Goal: Task Accomplishment & Management: Complete application form

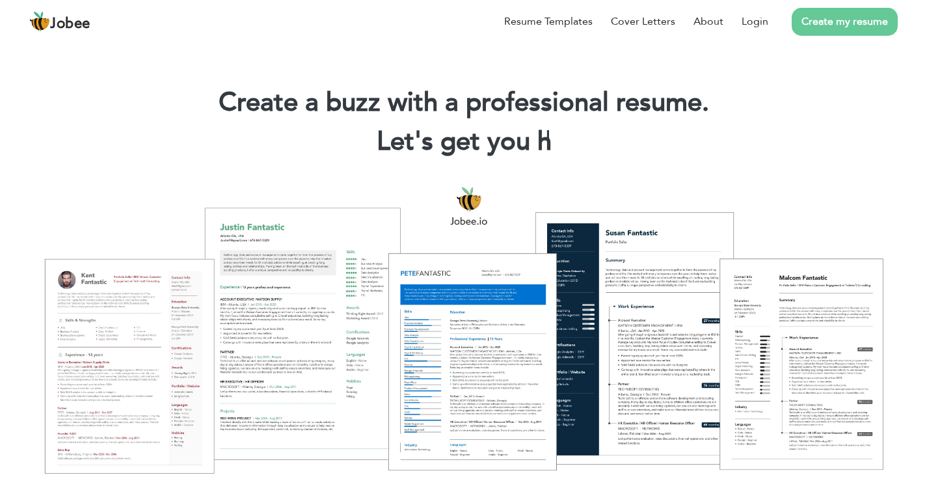
click at [807, 20] on link "Create my resume" at bounding box center [845, 22] width 106 height 28
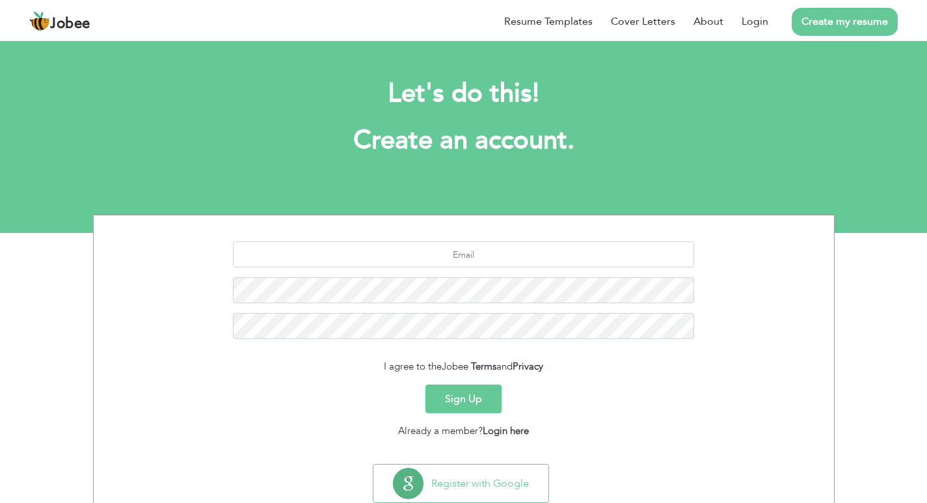
click at [472, 399] on button "Sign Up" at bounding box center [464, 399] width 76 height 29
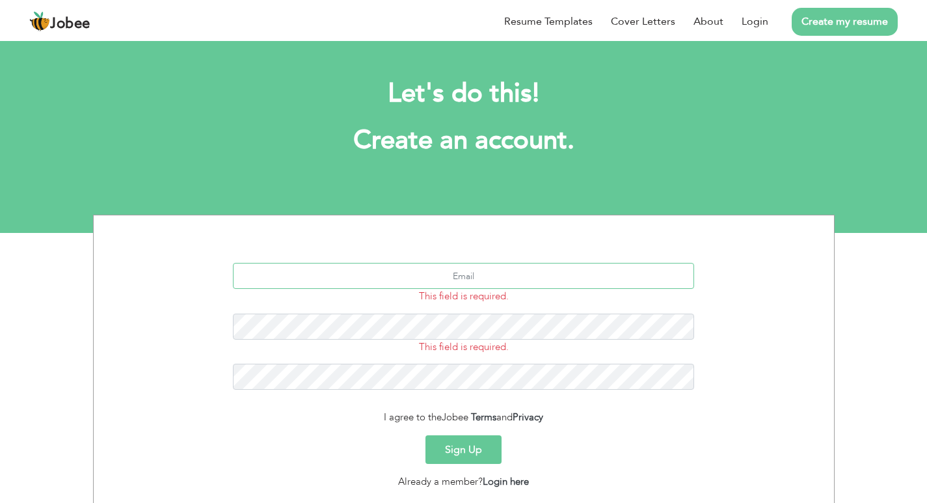
click at [526, 269] on input "text" at bounding box center [463, 276] width 461 height 26
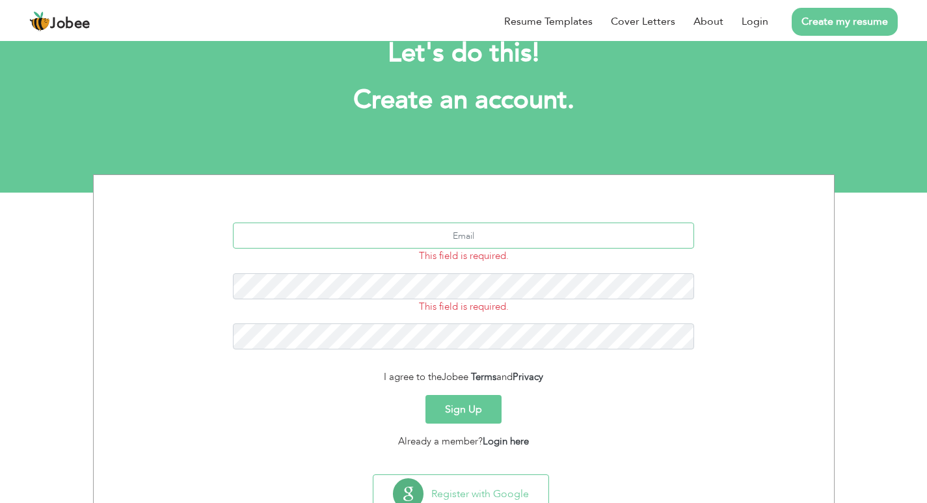
scroll to position [88, 0]
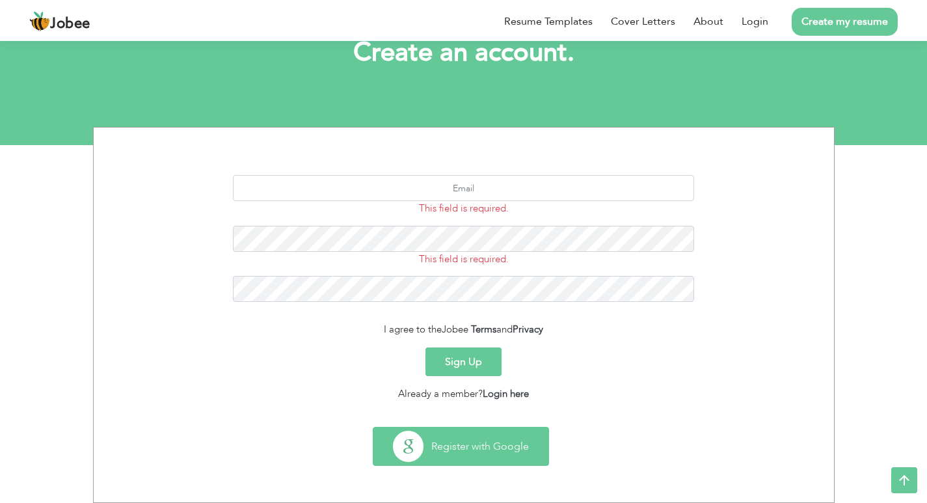
drag, startPoint x: 515, startPoint y: 452, endPoint x: 571, endPoint y: 445, distance: 56.3
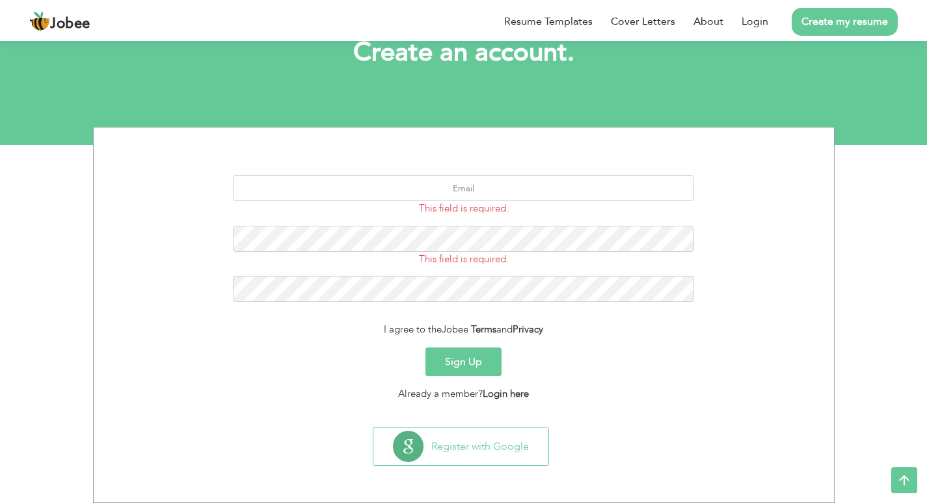
click at [515, 450] on button "Register with Google" at bounding box center [461, 447] width 175 height 38
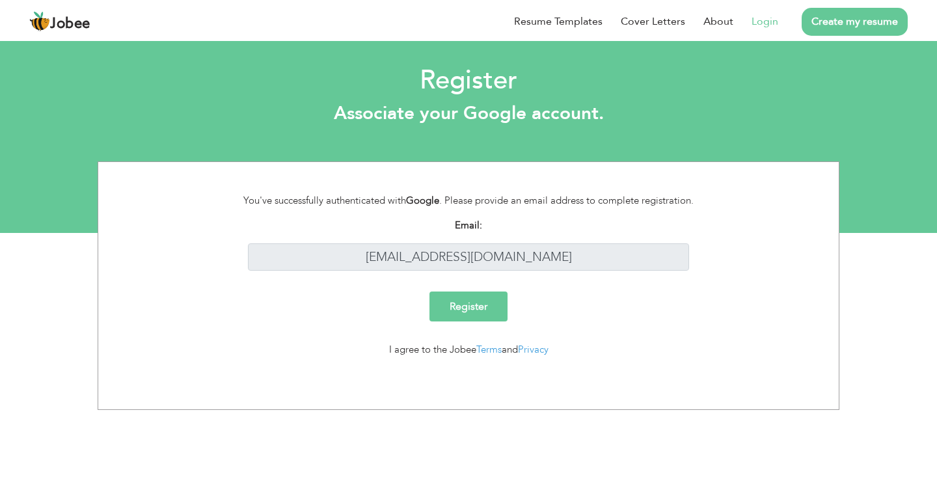
click at [472, 303] on input "Register" at bounding box center [469, 307] width 78 height 30
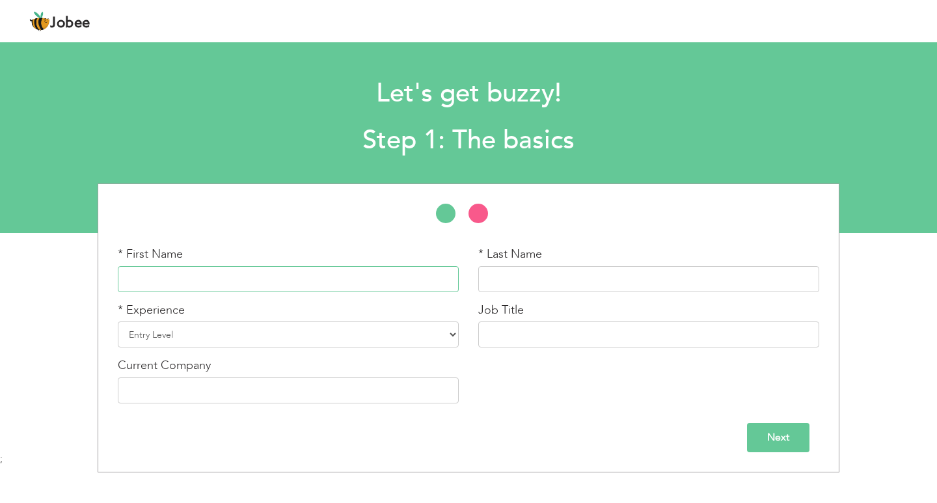
click at [404, 292] on input "text" at bounding box center [288, 279] width 341 height 26
type input "m"
type input "Muneeb"
click at [567, 283] on input "text" at bounding box center [648, 279] width 341 height 26
click at [482, 280] on input "ur_rehman" at bounding box center [648, 279] width 341 height 26
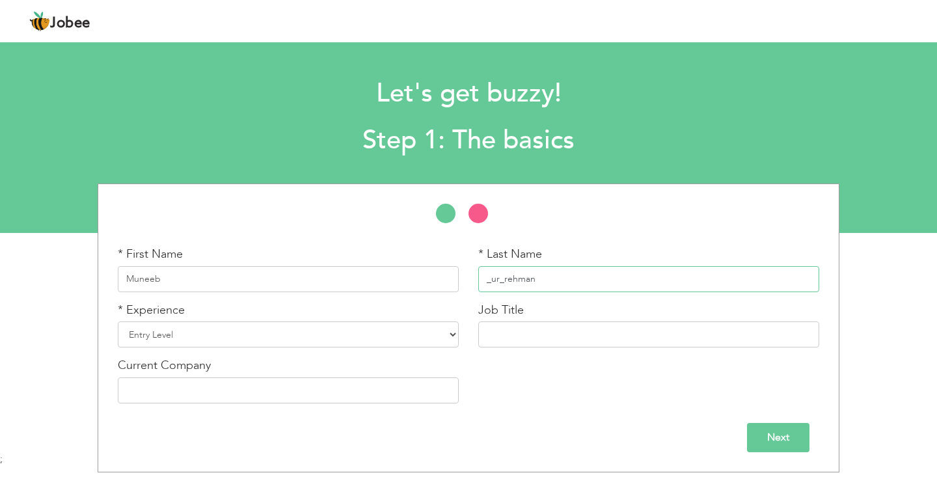
type input "_ur_rehman"
click at [293, 336] on select "Entry Level Less than 1 Year 1 Year 2 Years 3 Years 4 Years 5 Years 6 Years 7 Y…" at bounding box center [288, 334] width 341 height 26
select select "3"
click at [118, 321] on select "Entry Level Less than 1 Year 1 Year 2 Years 3 Years 4 Years 5 Years 6 Years 7 Y…" at bounding box center [288, 334] width 341 height 26
click at [623, 338] on input "text" at bounding box center [648, 334] width 341 height 26
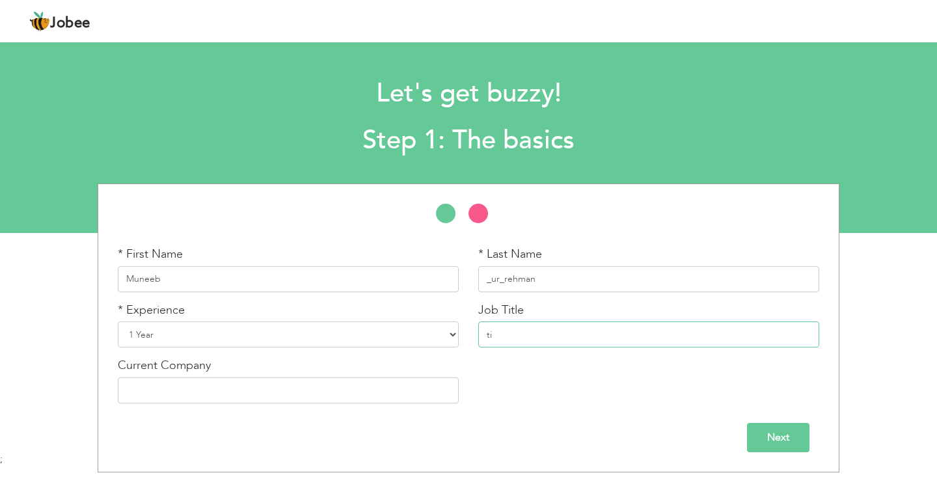
type input "t"
type input "Ticker operator"
click at [260, 401] on input "text" at bounding box center [288, 390] width 341 height 26
type input "89 News HD"
click at [787, 437] on input "Next" at bounding box center [778, 437] width 62 height 29
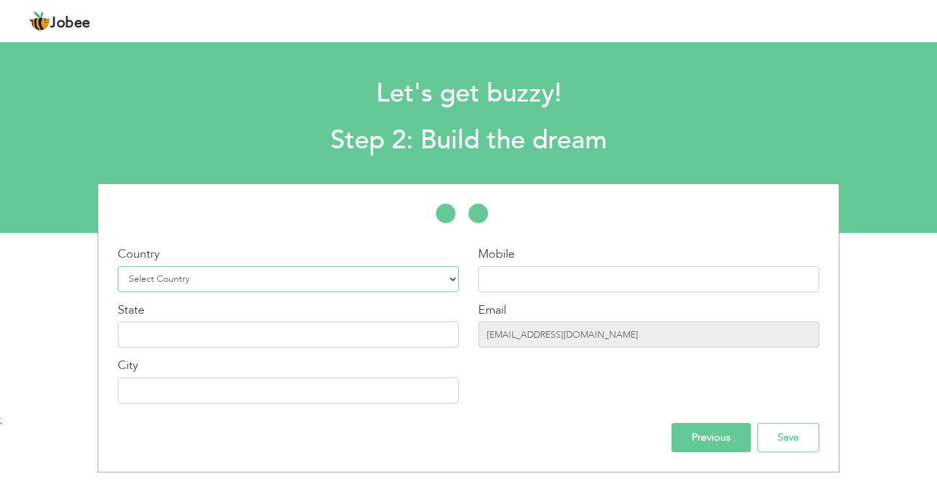
click at [456, 277] on select "Select Country Afghanistan Albania Algeria American Samoa Andorra Angola Anguil…" at bounding box center [288, 279] width 341 height 26
select select "166"
click at [118, 266] on select "Select Country Afghanistan Albania Algeria American Samoa Andorra Angola Anguil…" at bounding box center [288, 279] width 341 height 26
click at [556, 282] on input "text" at bounding box center [648, 279] width 341 height 26
type input "03263449090"
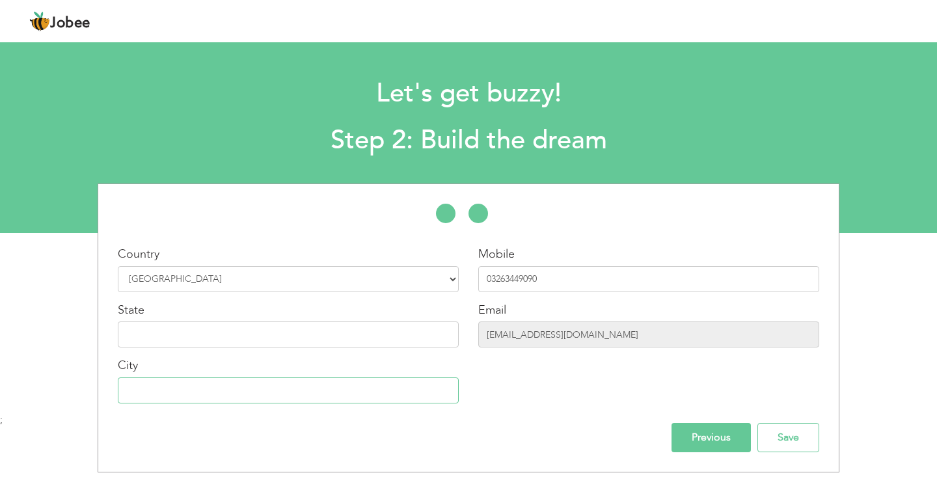
click at [389, 394] on input "text" at bounding box center [288, 390] width 341 height 26
type input "[GEOGRAPHIC_DATA]"
click at [342, 338] on input "text" at bounding box center [288, 334] width 341 height 26
type input "p"
type input "[GEOGRAPHIC_DATA]"
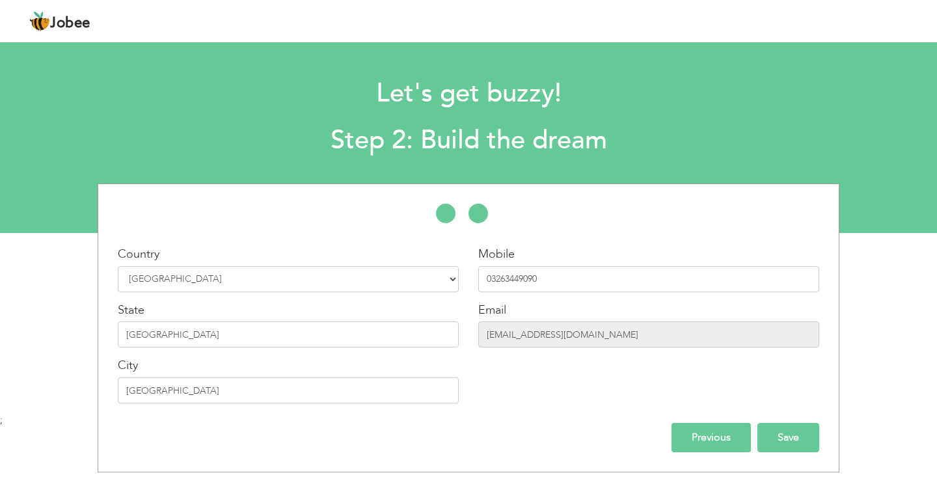
click at [797, 448] on input "Save" at bounding box center [788, 437] width 62 height 29
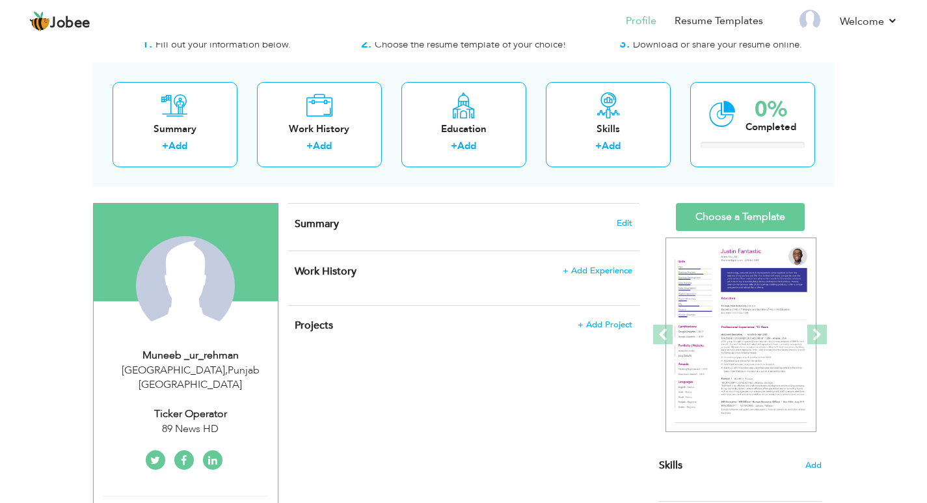
scroll to position [65, 0]
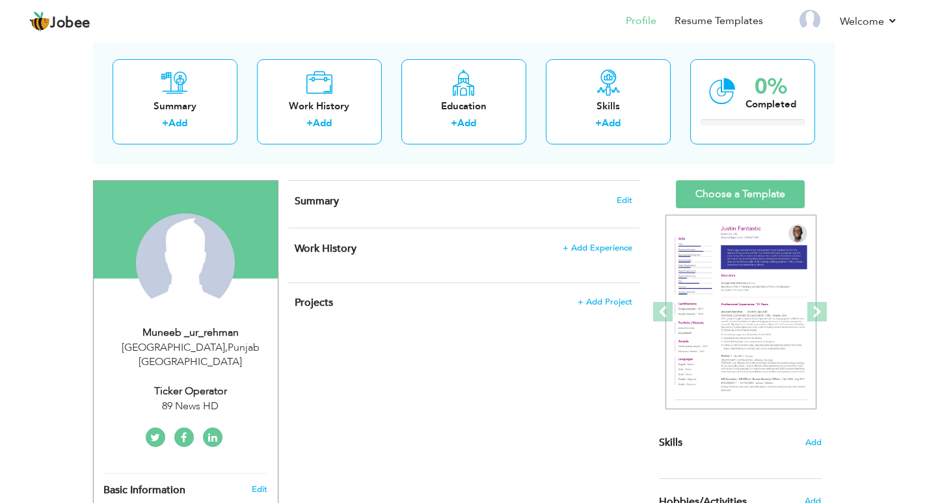
click at [456, 413] on div "CV Import Profile Strength 0% Select an Item from right menu Work History * Job…" at bounding box center [464, 499] width 371 height 638
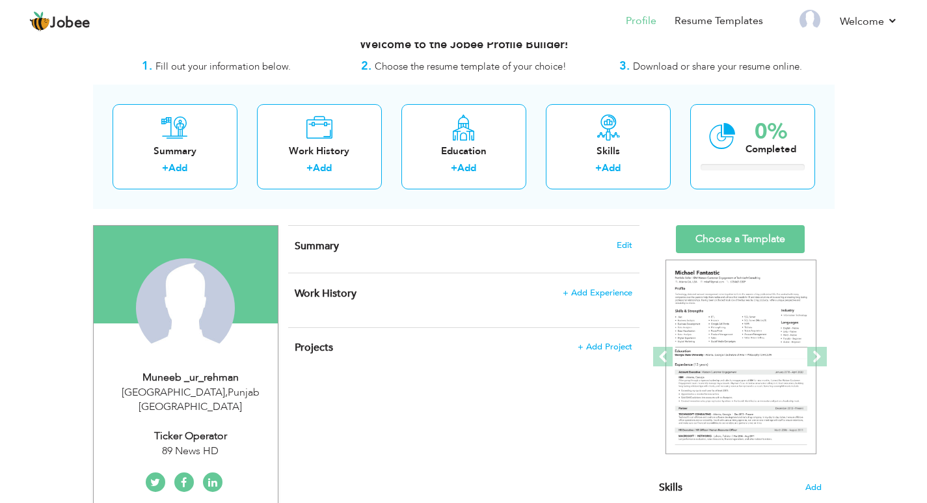
scroll to position [0, 0]
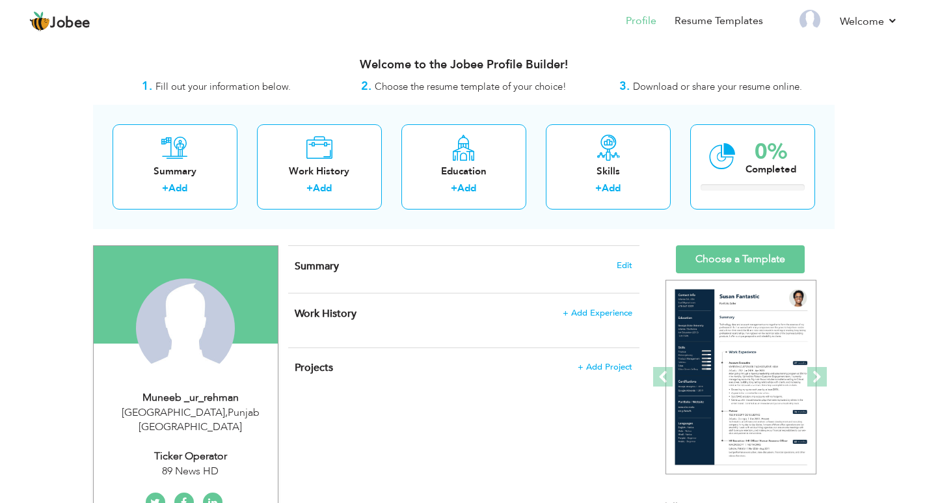
click at [422, 266] on h4 "Summary Edit" at bounding box center [463, 266] width 337 height 13
click at [625, 272] on h4 "Summary Edit" at bounding box center [463, 266] width 337 height 13
click at [622, 265] on span "Edit" at bounding box center [625, 265] width 16 height 9
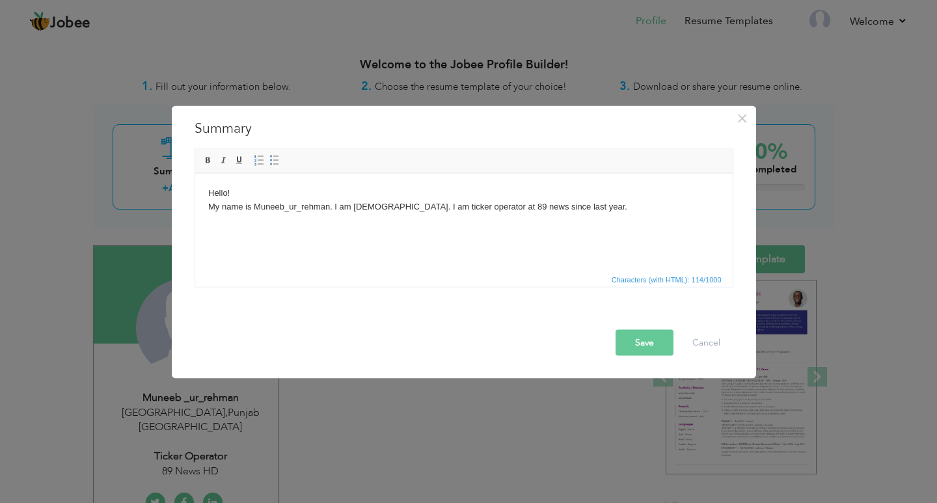
click at [662, 342] on button "Save" at bounding box center [645, 342] width 58 height 26
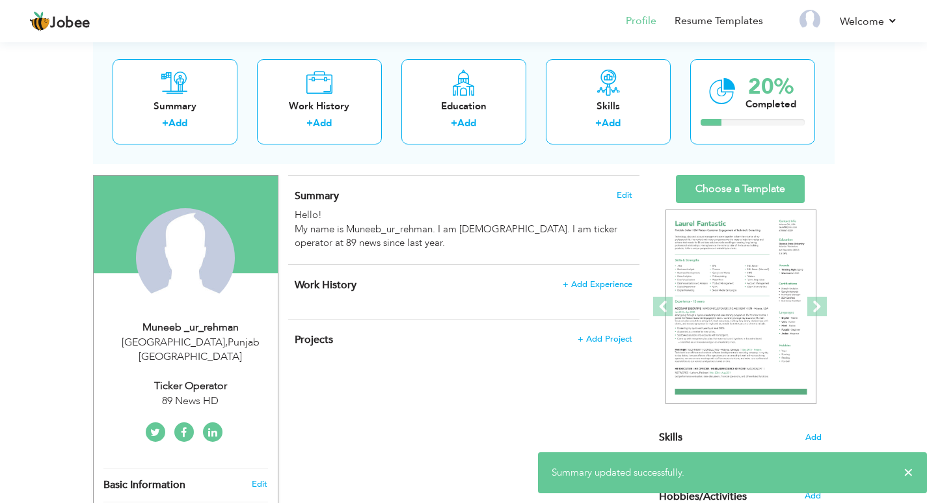
scroll to position [65, 0]
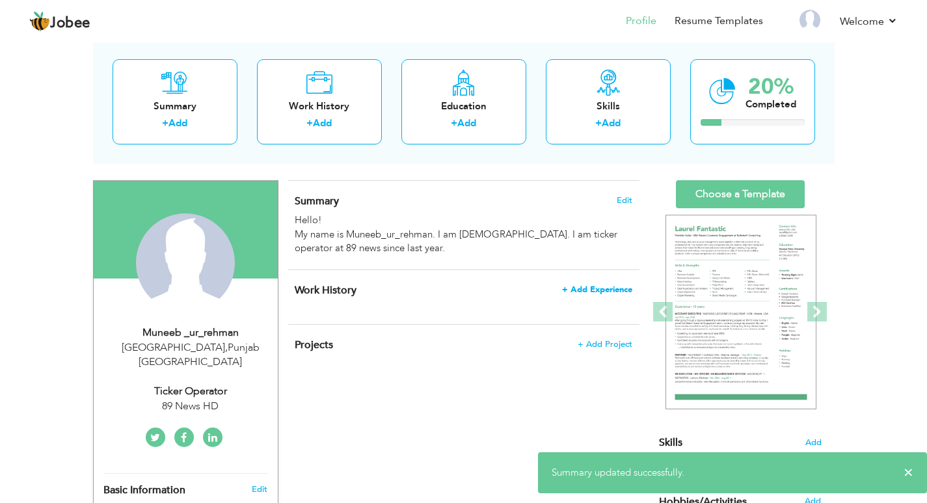
click at [599, 294] on span "+ Add Experience" at bounding box center [597, 289] width 70 height 9
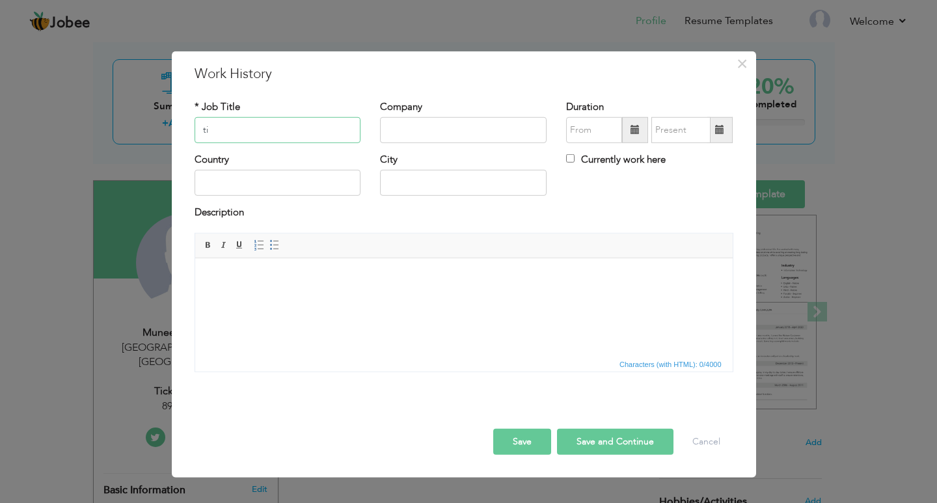
type input "t"
type input "Ticker Operator"
click at [457, 134] on input "text" at bounding box center [463, 130] width 167 height 26
type input "89 news hd"
click at [283, 184] on input "text" at bounding box center [278, 183] width 167 height 26
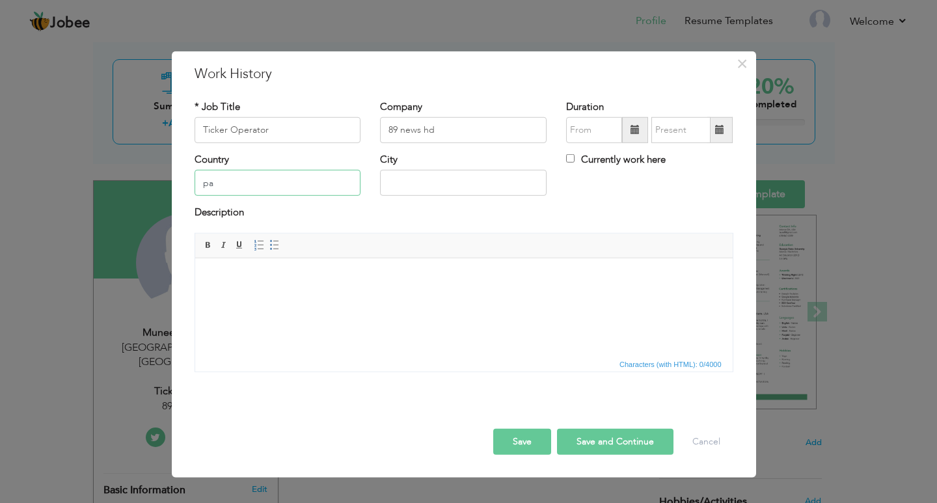
type input "p"
type input "[GEOGRAPHIC_DATA]"
click at [428, 173] on input "text" at bounding box center [463, 183] width 167 height 26
type input "[GEOGRAPHIC_DATA]"
click at [295, 297] on html at bounding box center [464, 278] width 538 height 40
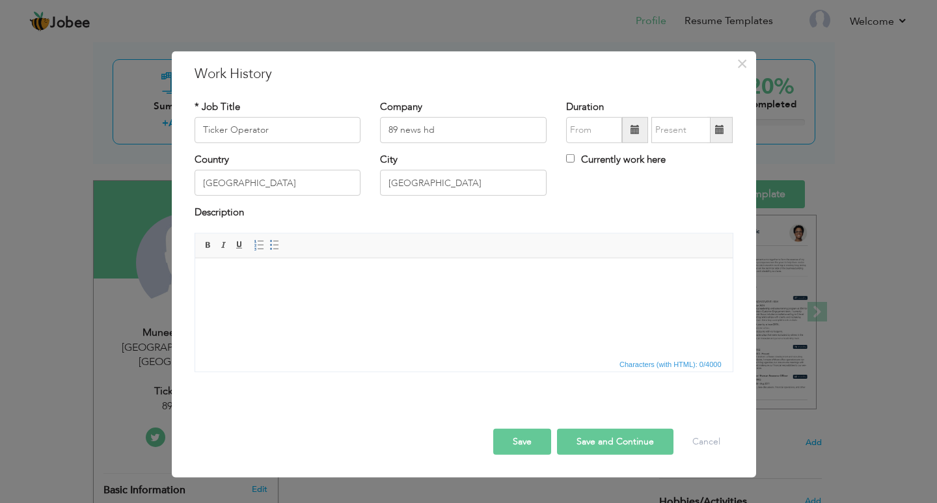
click at [649, 450] on button "Save and Continue" at bounding box center [615, 442] width 116 height 26
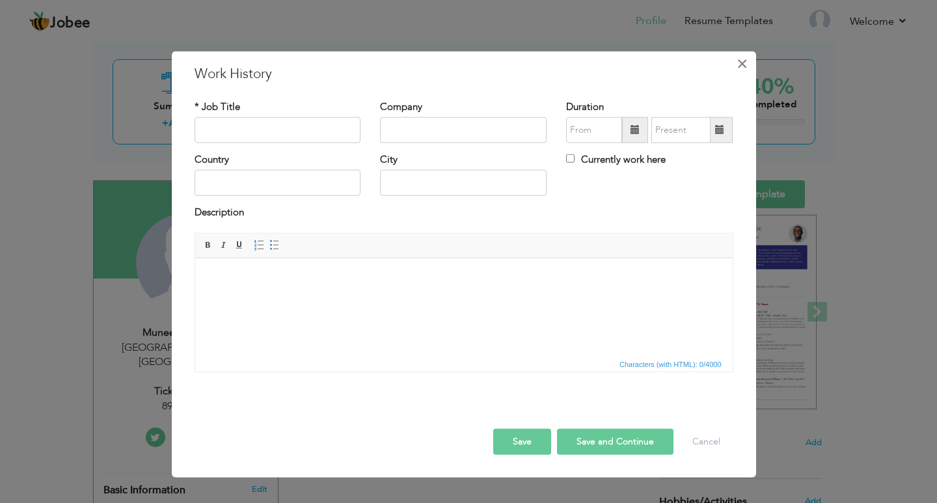
click at [739, 64] on span "×" at bounding box center [742, 62] width 11 height 23
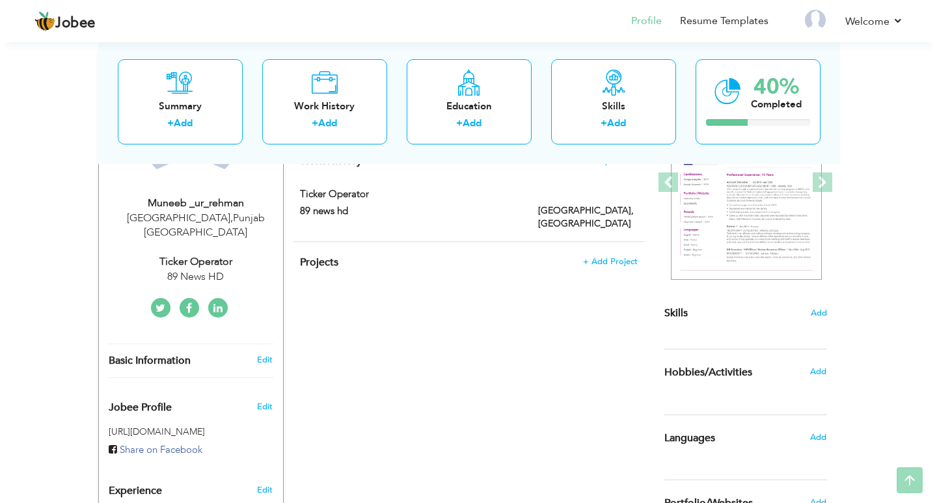
scroll to position [195, 0]
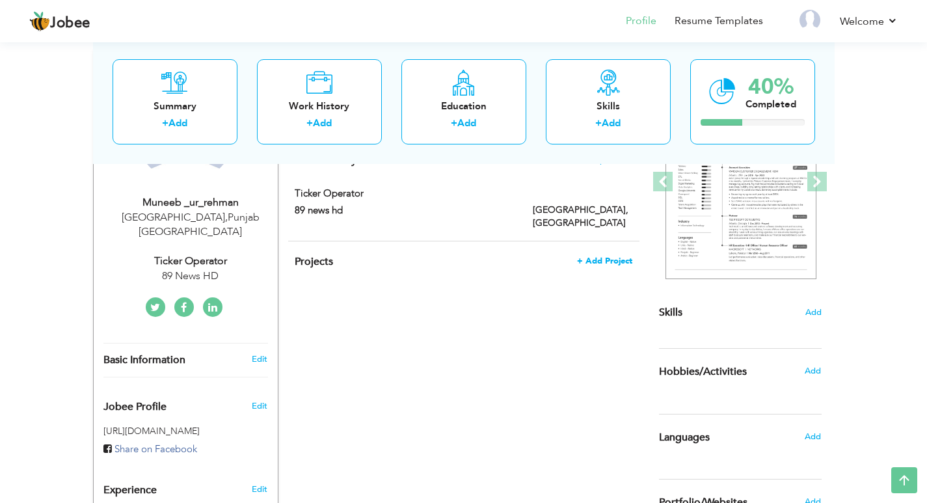
click at [612, 256] on span "+ Add Project" at bounding box center [604, 260] width 55 height 9
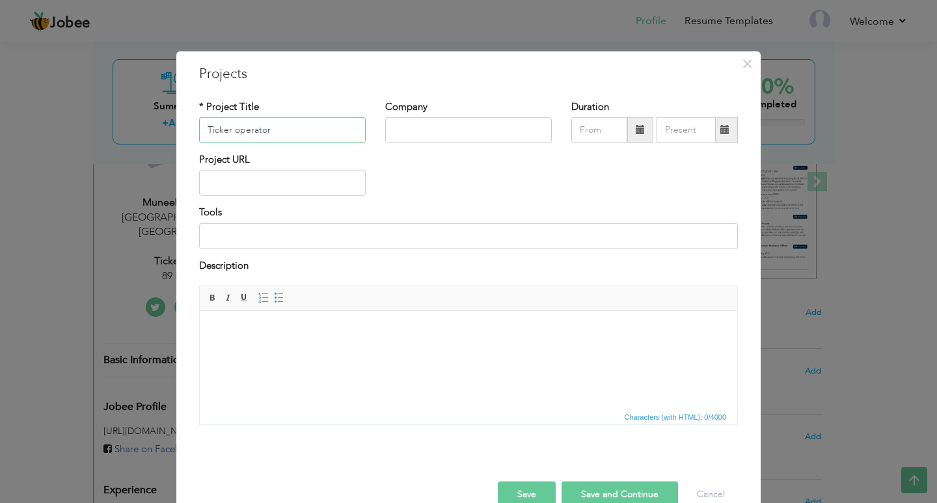
type input "Ticker operator"
click at [434, 142] on input "text" at bounding box center [468, 130] width 167 height 26
type input "89 news hd"
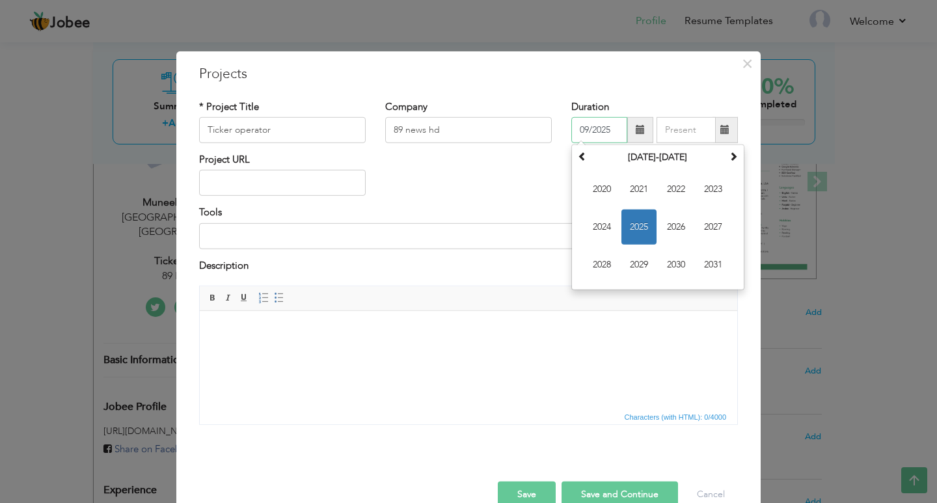
click at [602, 133] on input "09/2025" at bounding box center [599, 130] width 56 height 26
click at [606, 219] on span "2024" at bounding box center [601, 227] width 35 height 35
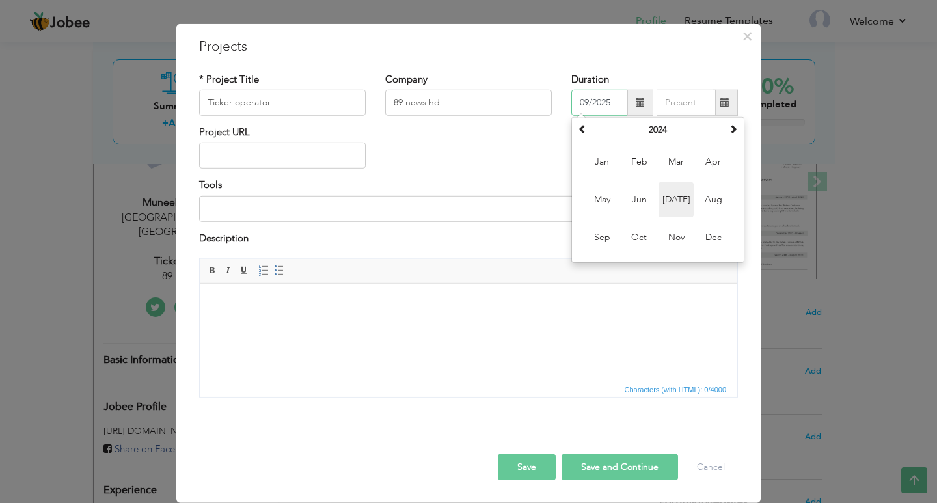
scroll to position [0, 0]
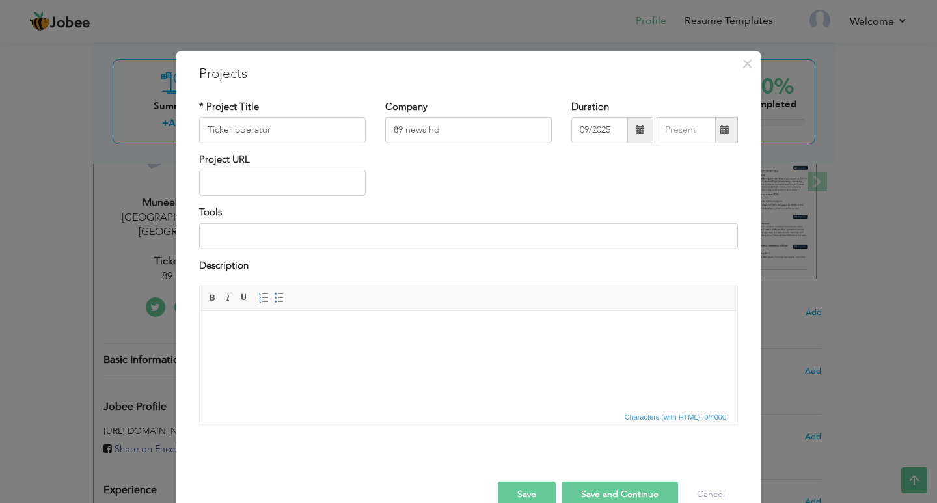
click at [640, 135] on span at bounding box center [640, 130] width 26 height 26
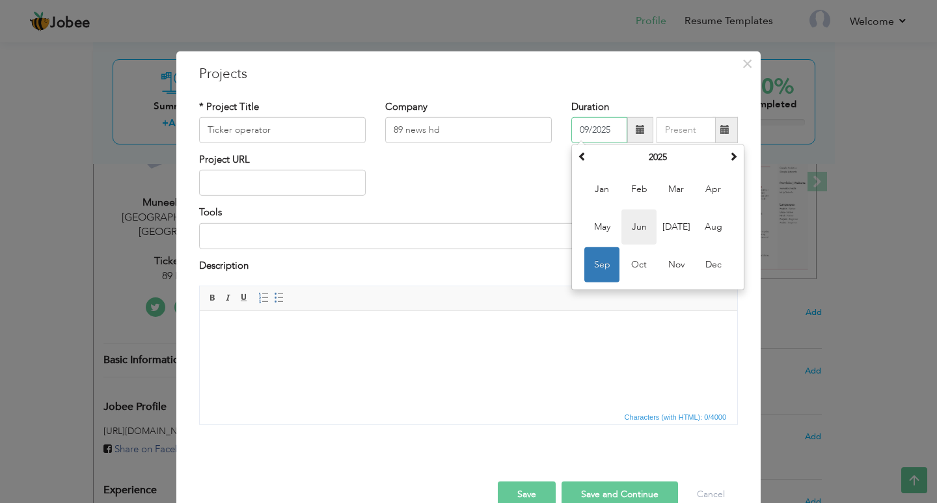
click at [634, 223] on span "Jun" at bounding box center [638, 227] width 35 height 35
click at [607, 136] on input "06/2025" at bounding box center [599, 130] width 56 height 26
type input "06/2024"
type input "09/2025"
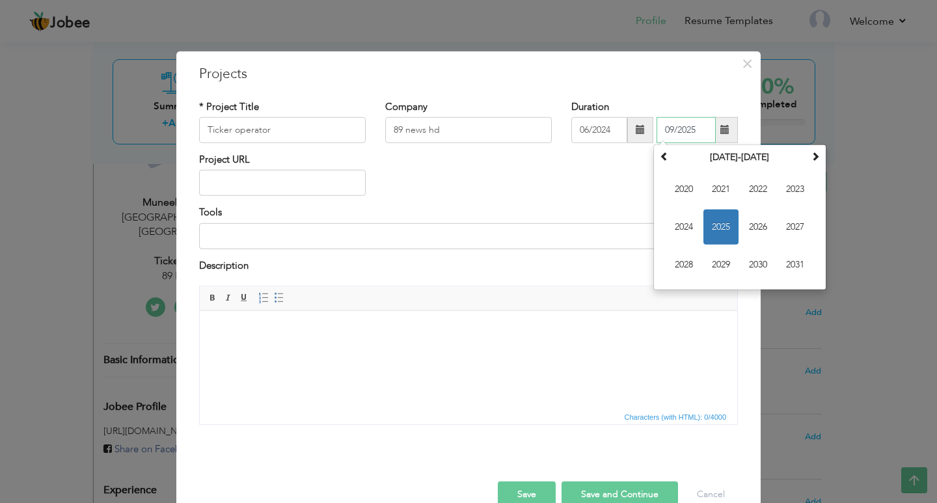
click at [699, 126] on input "09/2025" at bounding box center [686, 130] width 59 height 26
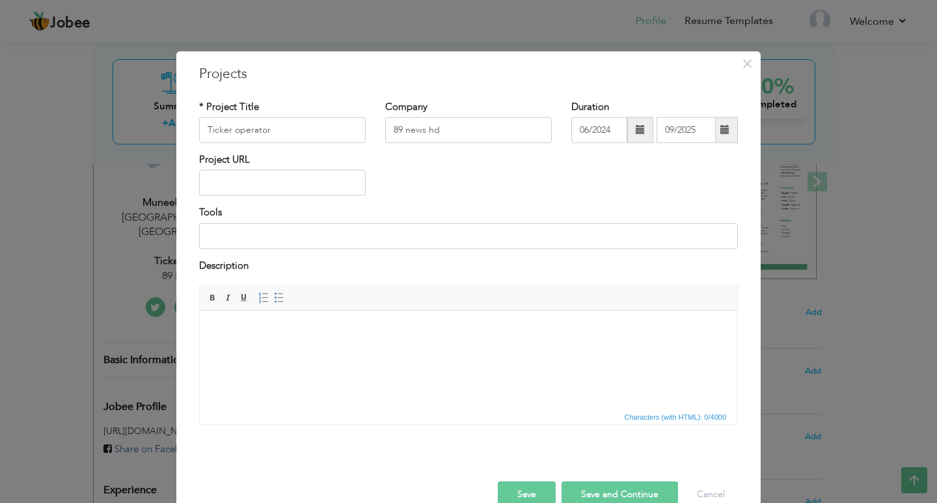
click at [860, 133] on div "× Projects * Project Title Ticker operator Company 89 news hd Duration" at bounding box center [468, 251] width 937 height 503
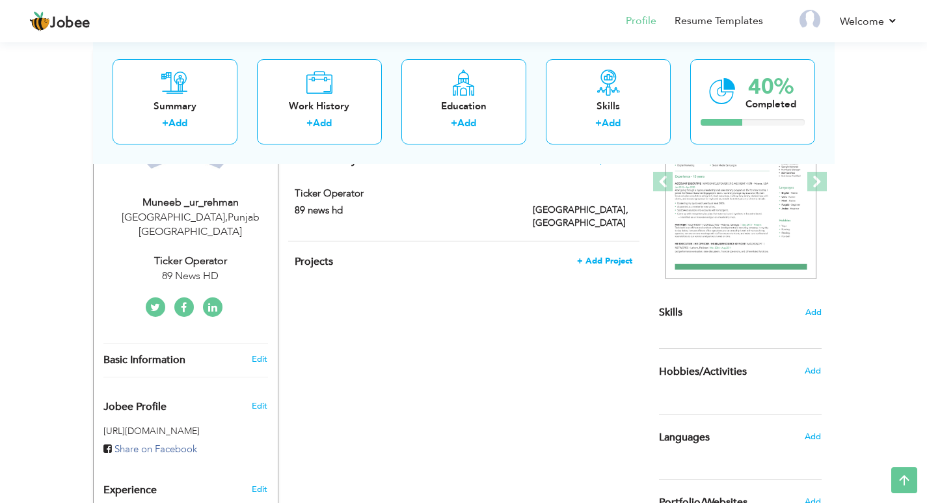
click at [615, 256] on span "+ Add Project" at bounding box center [604, 260] width 55 height 9
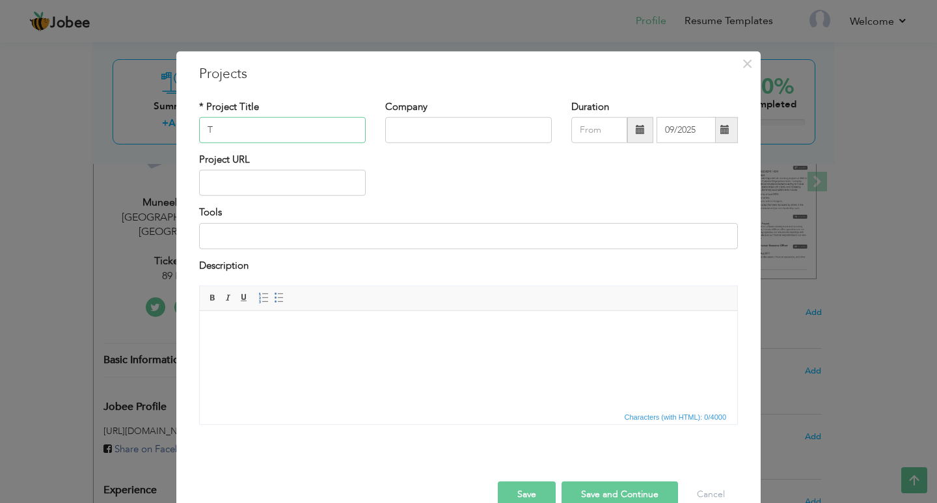
type input "Ticker operator"
click at [512, 122] on input "text" at bounding box center [468, 130] width 167 height 26
type input "89 news hd"
click at [629, 130] on span at bounding box center [640, 130] width 26 height 26
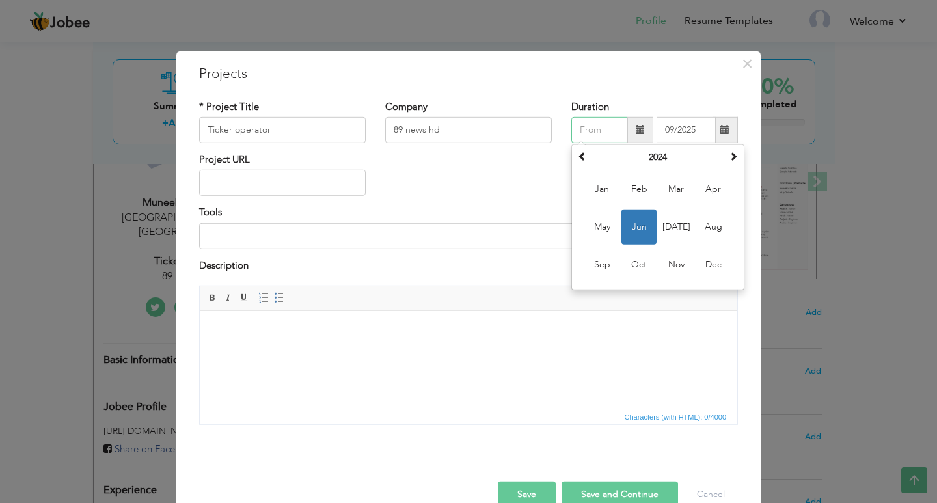
click at [625, 222] on span "Jun" at bounding box center [638, 227] width 35 height 35
type input "06/2024"
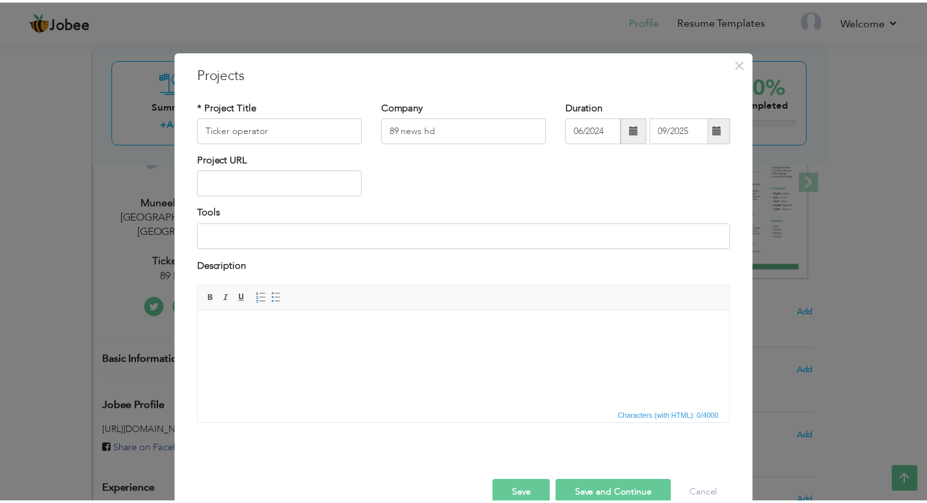
scroll to position [27, 0]
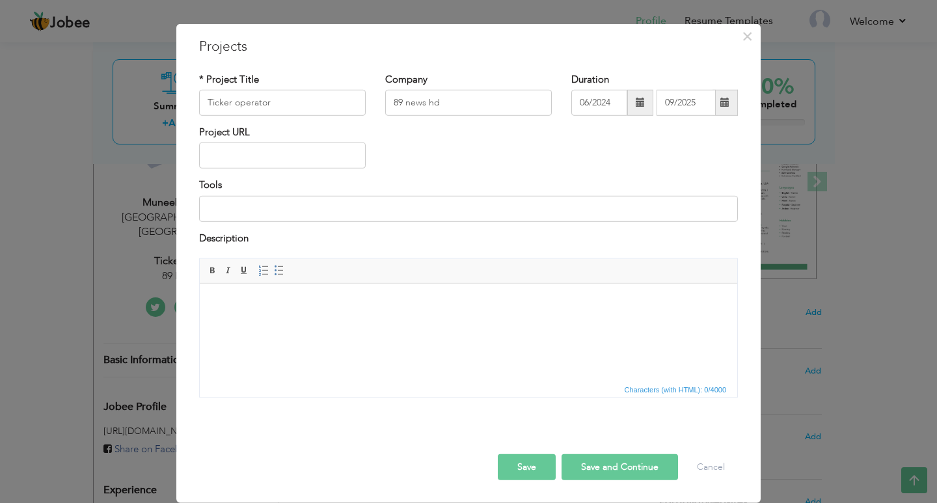
click at [634, 463] on button "Save and Continue" at bounding box center [620, 467] width 116 height 26
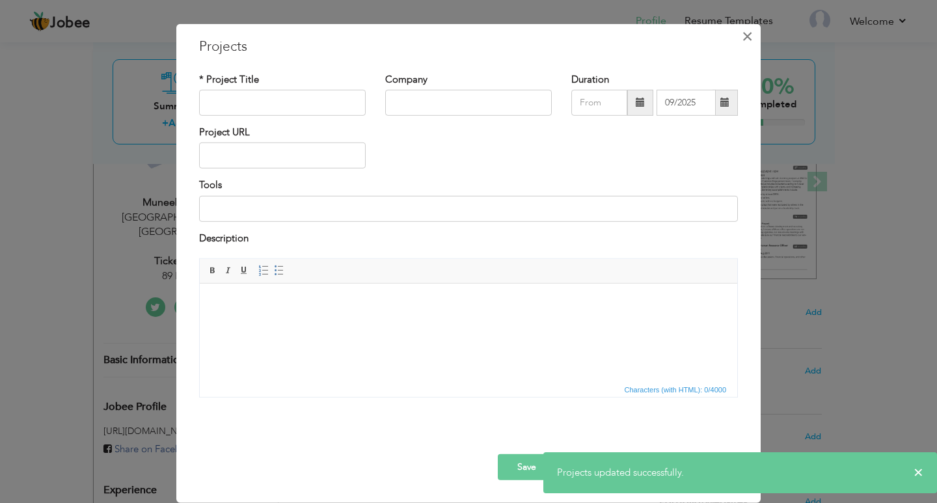
click at [742, 42] on span "×" at bounding box center [747, 35] width 11 height 23
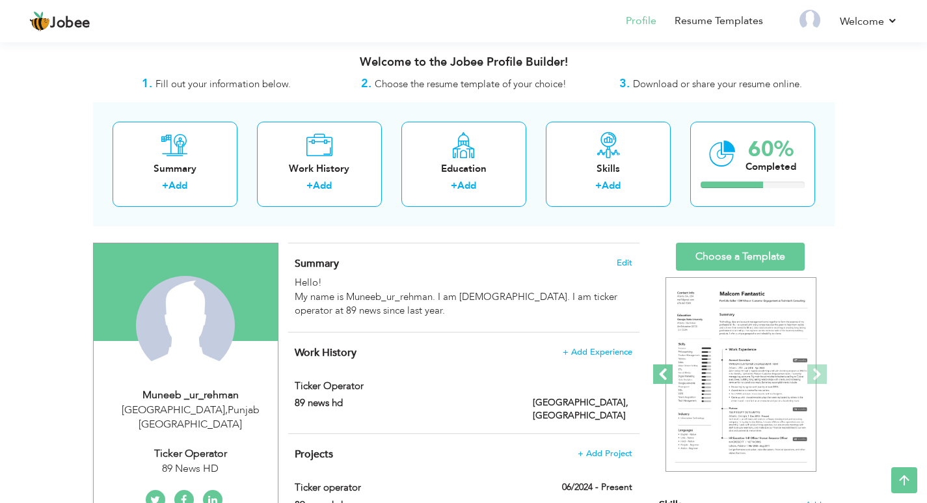
scroll to position [0, 0]
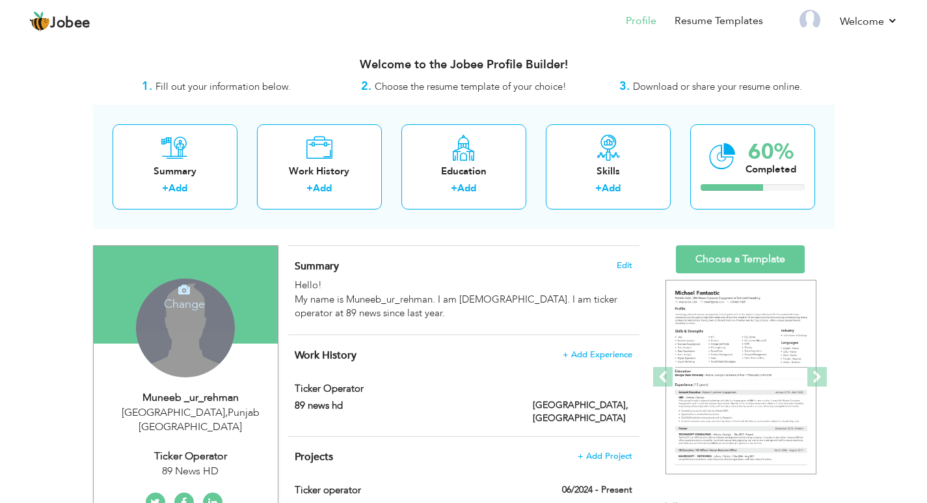
click at [198, 352] on div "Change Remove" at bounding box center [185, 328] width 99 height 99
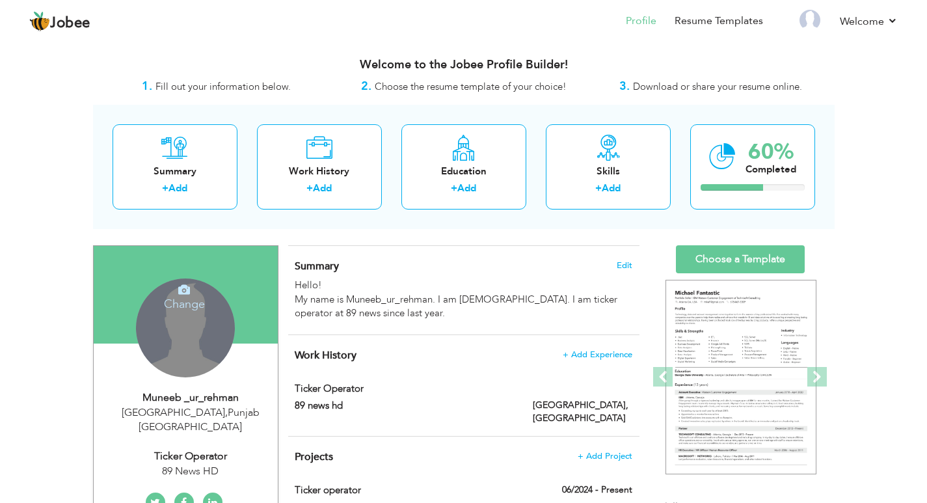
click at [181, 295] on icon at bounding box center [184, 290] width 12 height 12
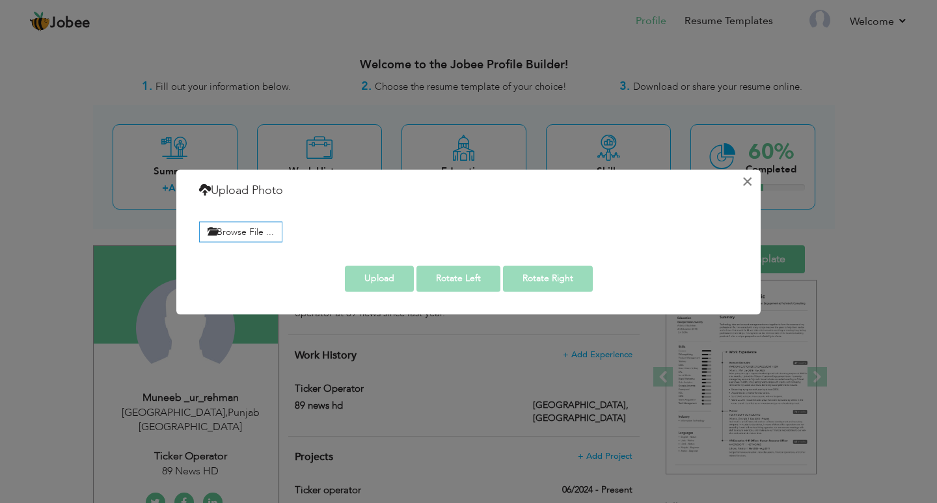
click at [743, 179] on button "×" at bounding box center [747, 181] width 21 height 21
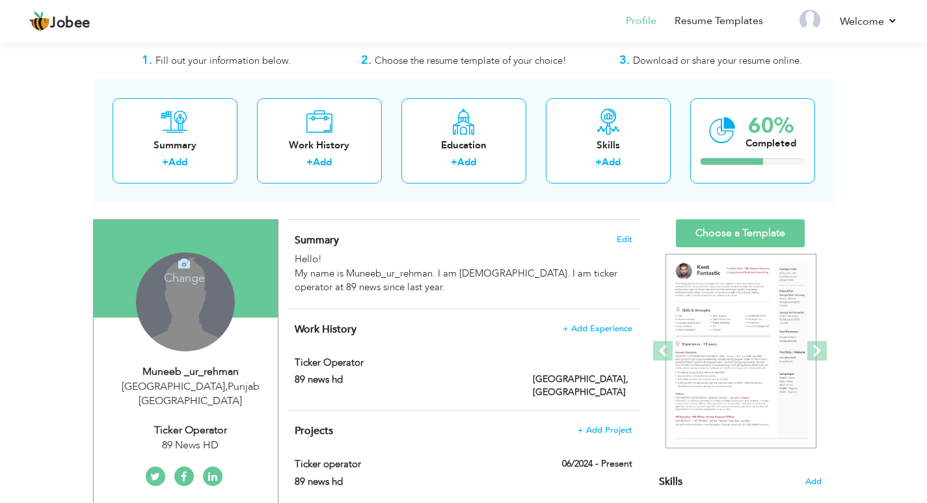
scroll to position [351, 0]
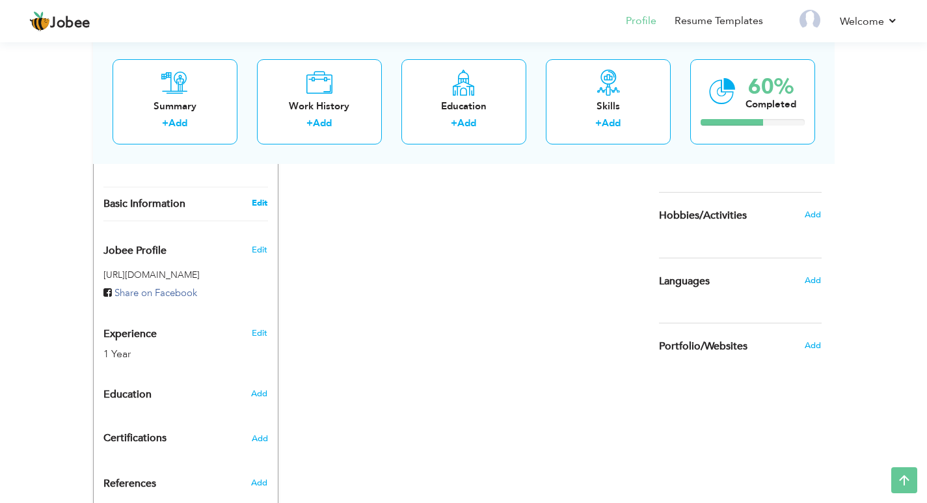
click at [255, 197] on link "Edit" at bounding box center [260, 203] width 16 height 12
type input "Muneeb"
type input "_ur_rehman"
type input "03263449090"
select select "number:166"
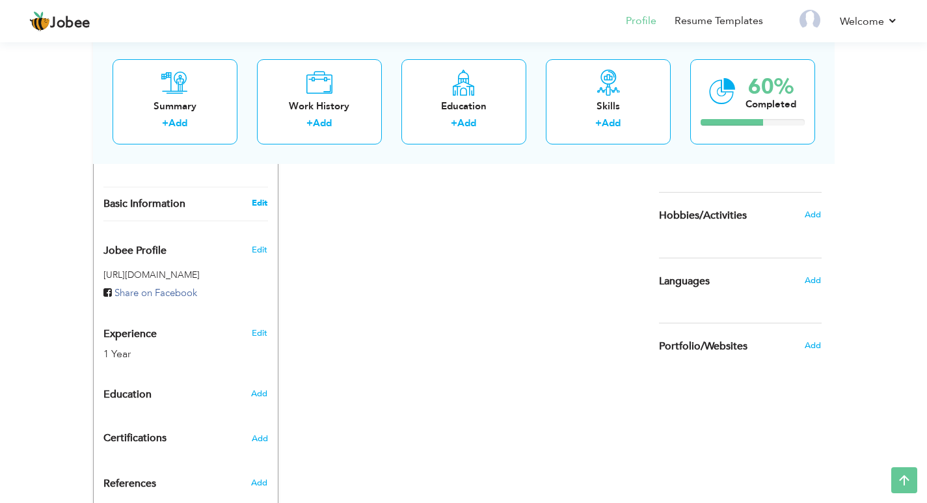
type input "[GEOGRAPHIC_DATA]"
select select "number:3"
type input "89 News HD"
type input "Ticker operator"
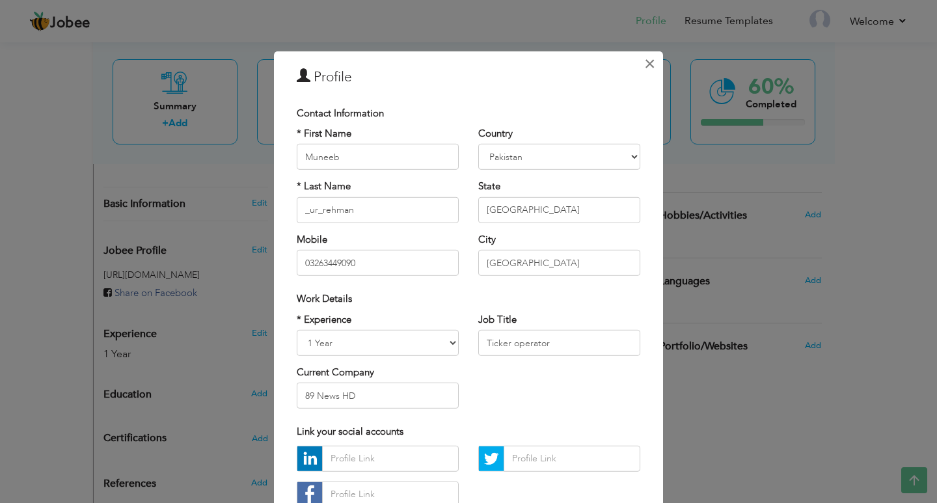
click at [653, 60] on button "×" at bounding box center [649, 63] width 21 height 21
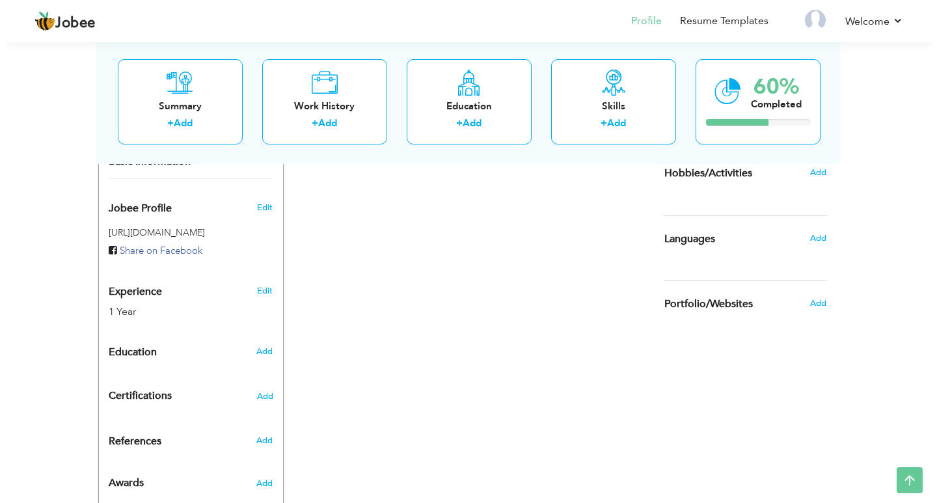
scroll to position [416, 0]
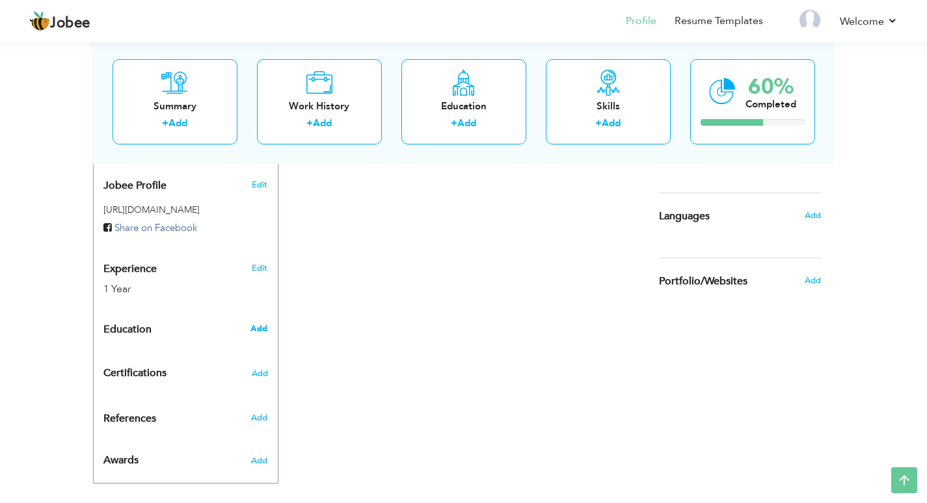
click at [258, 323] on span "Add" at bounding box center [259, 329] width 17 height 12
radio input "true"
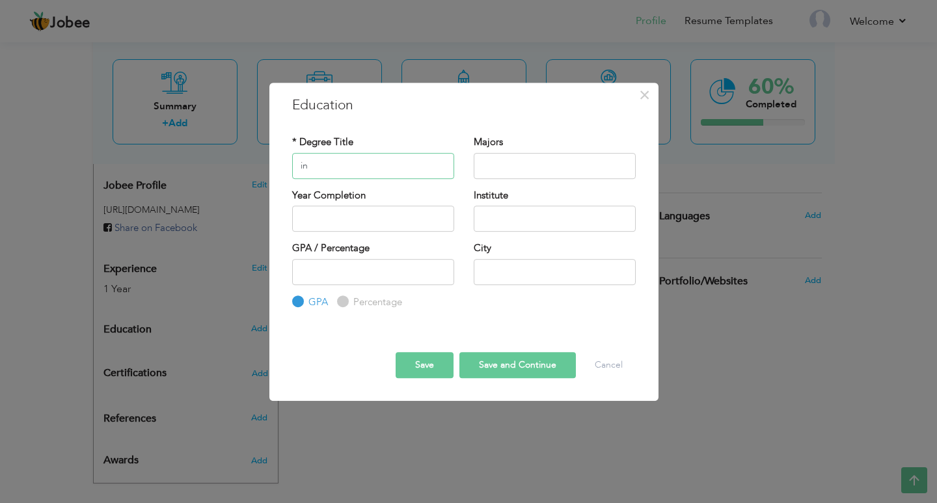
type input "i"
type input "Intermediate"
click at [578, 264] on input "text" at bounding box center [555, 272] width 162 height 26
type input "l"
type input "[GEOGRAPHIC_DATA]"
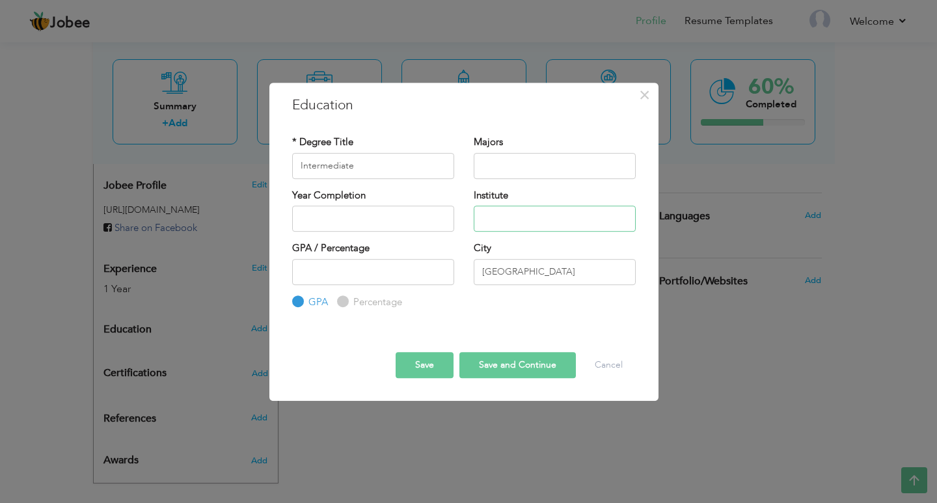
click at [545, 229] on input "text" at bounding box center [555, 219] width 162 height 26
type input "g"
type input "Government Islamia graduate college for boys [GEOGRAPHIC_DATA]"
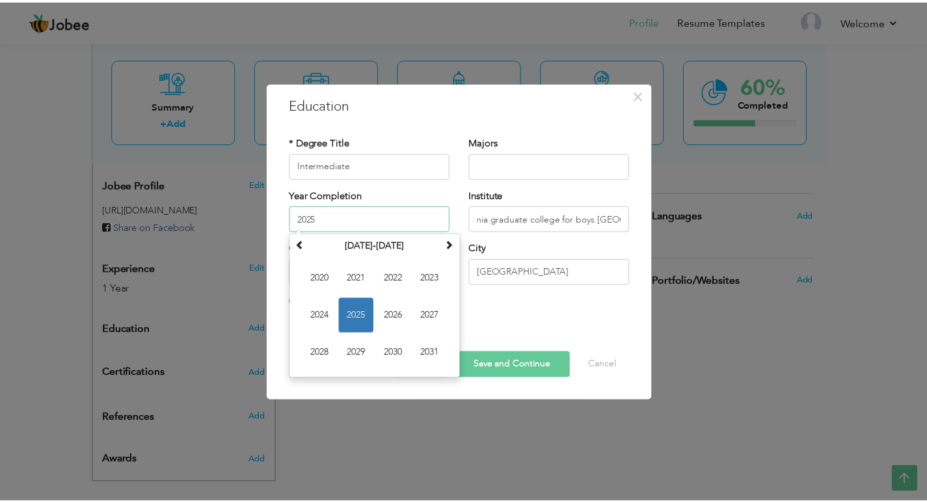
scroll to position [0, 0]
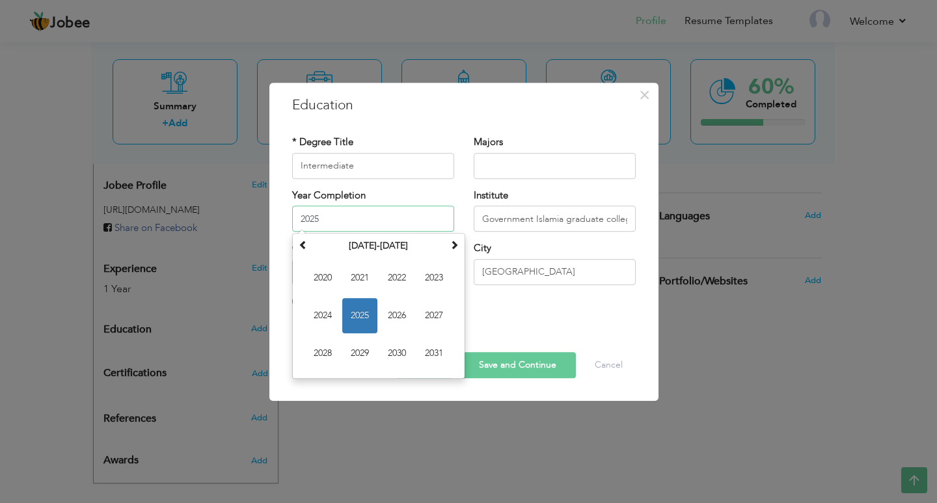
click at [405, 227] on input "2025" at bounding box center [373, 219] width 162 height 26
click at [446, 273] on span "2023" at bounding box center [433, 277] width 35 height 35
type input "2023"
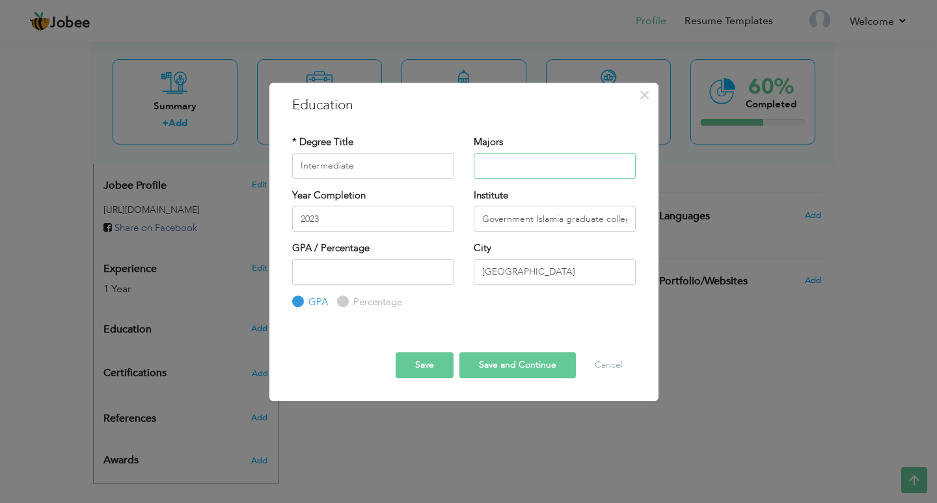
click at [530, 168] on input "text" at bounding box center [555, 166] width 162 height 26
type input "ICS"
click at [342, 275] on input "number" at bounding box center [373, 272] width 162 height 26
type input "70"
drag, startPoint x: 235, startPoint y: 411, endPoint x: 256, endPoint y: 411, distance: 21.5
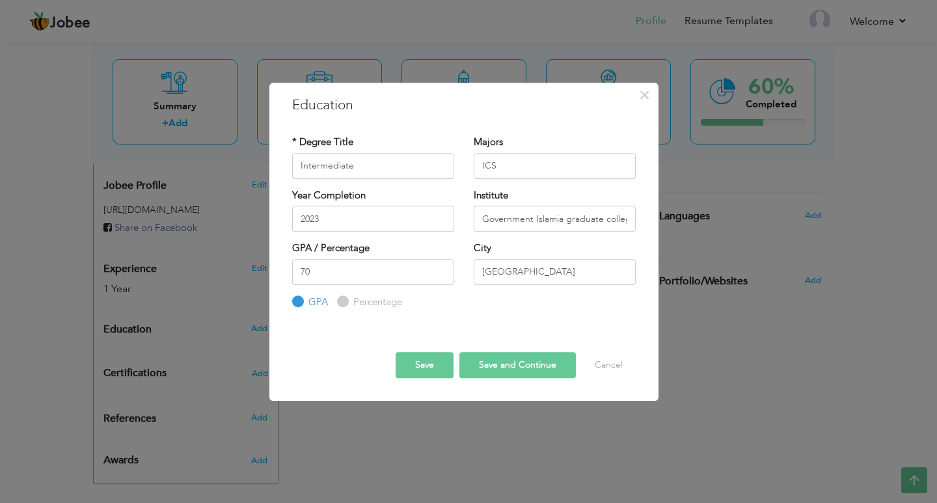
drag, startPoint x: 256, startPoint y: 411, endPoint x: 653, endPoint y: 349, distance: 401.2
click at [759, 367] on div "× Education * Degree Title Intermediate Majors ICS Year Completion" at bounding box center [468, 251] width 937 height 503
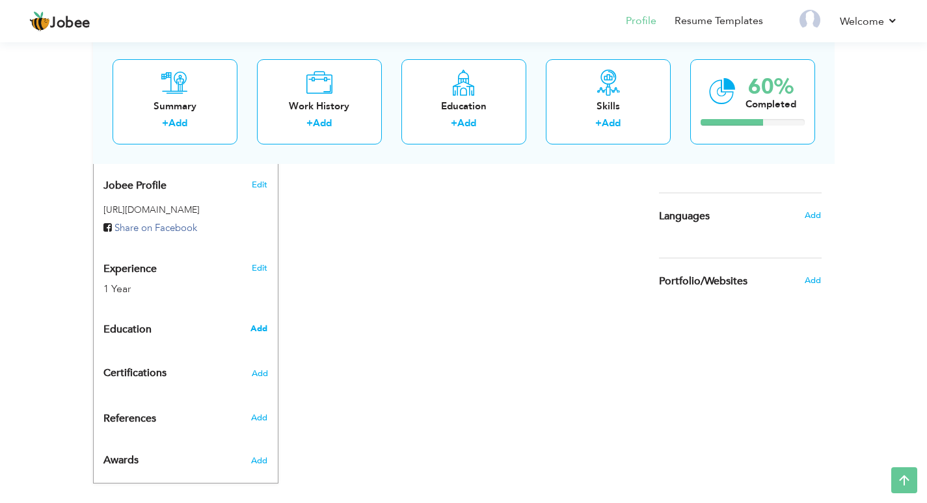
click at [252, 323] on span "Add" at bounding box center [259, 329] width 17 height 12
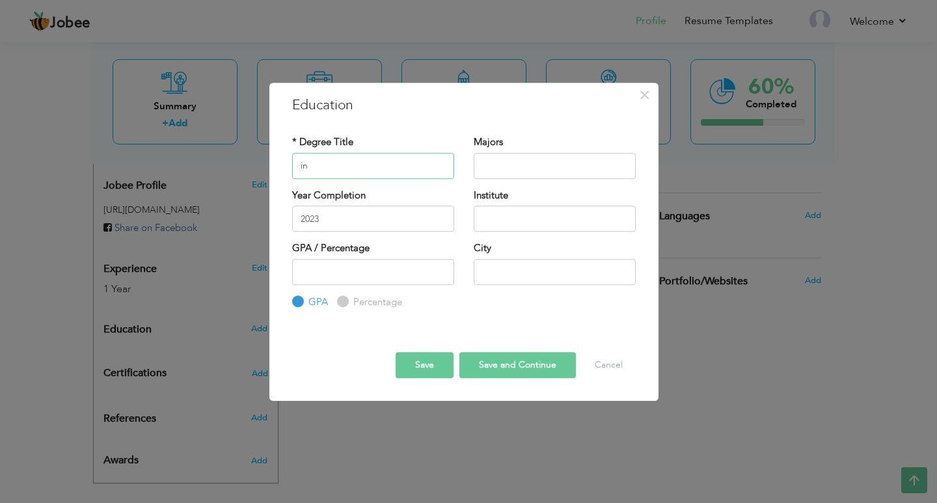
type input "i"
type input "Intermediate"
click at [498, 155] on input "text" at bounding box center [555, 166] width 162 height 26
type input "ICS"
click at [536, 219] on input "text" at bounding box center [555, 219] width 162 height 26
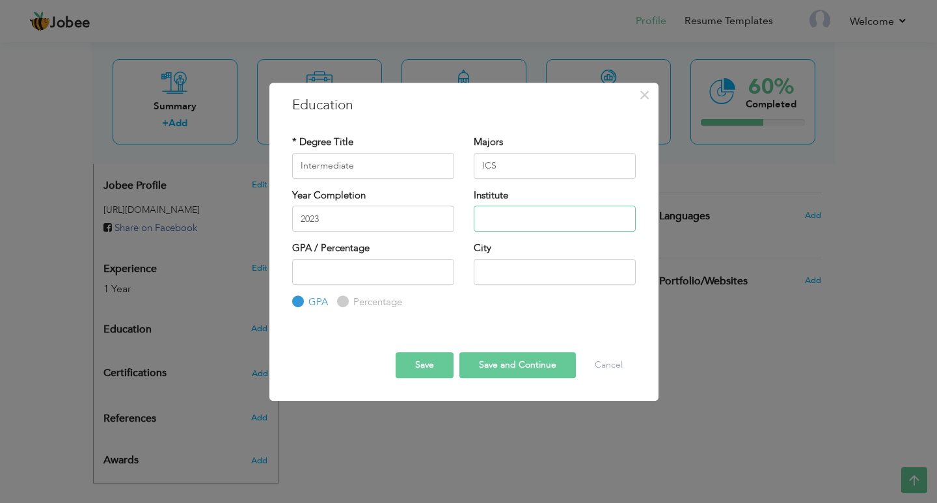
type input "Government Islamia graduate college for boys [GEOGRAPHIC_DATA]"
click at [548, 264] on input "text" at bounding box center [555, 272] width 162 height 26
type input "[GEOGRAPHIC_DATA]"
click at [362, 232] on input "2023" at bounding box center [373, 219] width 162 height 26
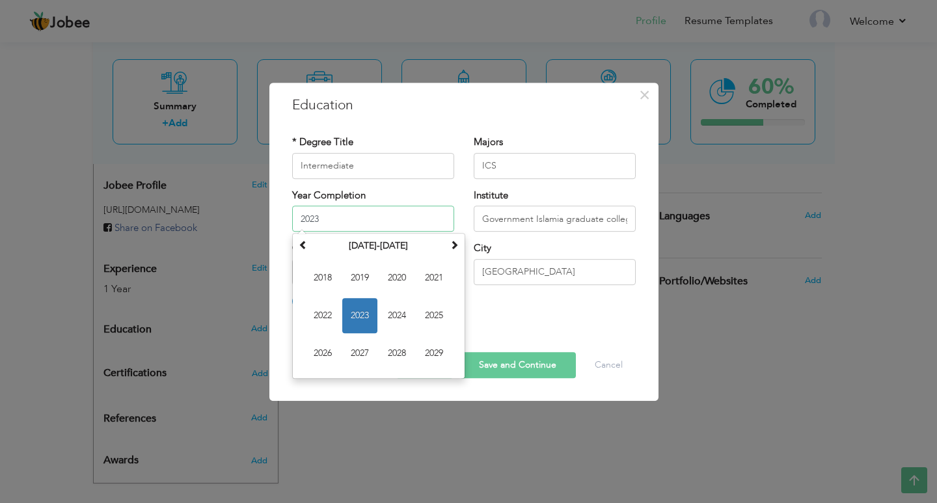
click at [369, 307] on span "2023" at bounding box center [359, 315] width 35 height 35
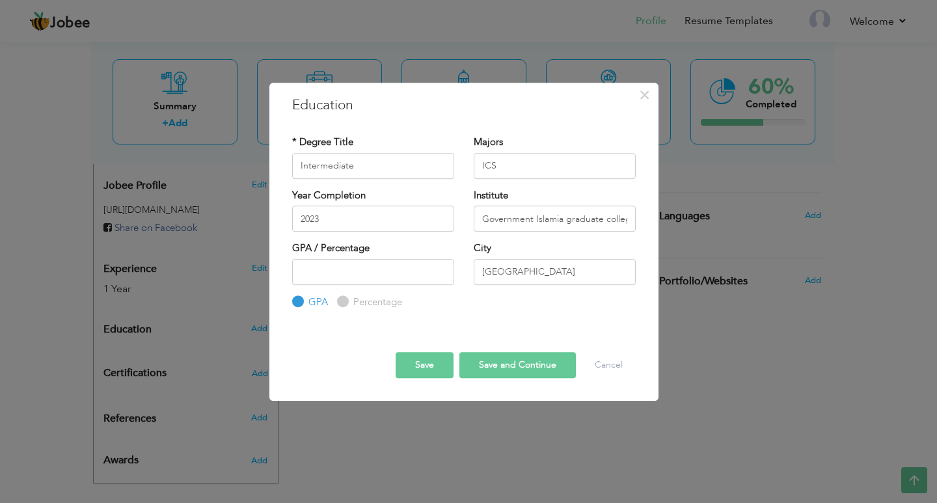
click at [342, 297] on input "Percentage" at bounding box center [341, 301] width 8 height 8
radio input "true"
click at [380, 273] on input "number" at bounding box center [373, 272] width 162 height 26
click at [437, 274] on input "69" at bounding box center [373, 272] width 162 height 26
click at [437, 274] on input "68" at bounding box center [373, 272] width 162 height 26
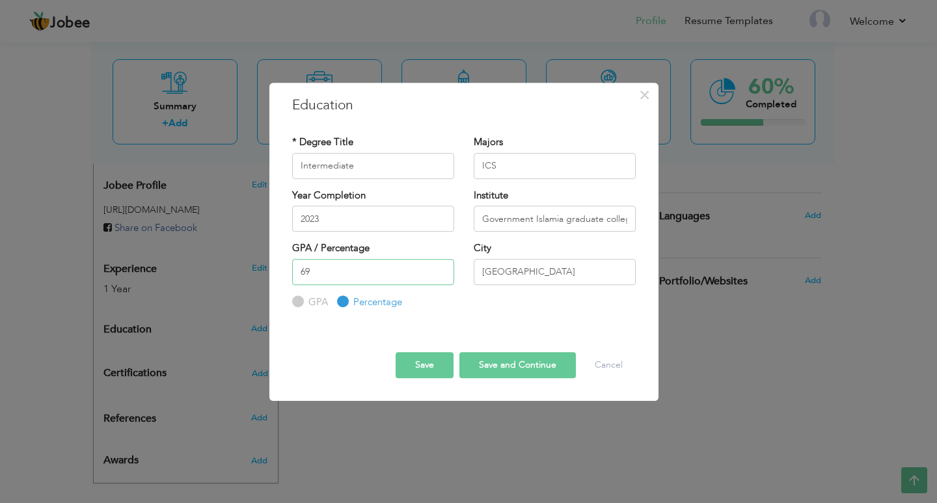
click at [437, 267] on input "69" at bounding box center [373, 272] width 162 height 26
click at [437, 267] on input "70" at bounding box center [373, 272] width 162 height 26
click at [437, 267] on input "71" at bounding box center [373, 272] width 162 height 26
click at [437, 267] on input "72" at bounding box center [373, 272] width 162 height 26
click at [437, 267] on input "73" at bounding box center [373, 272] width 162 height 26
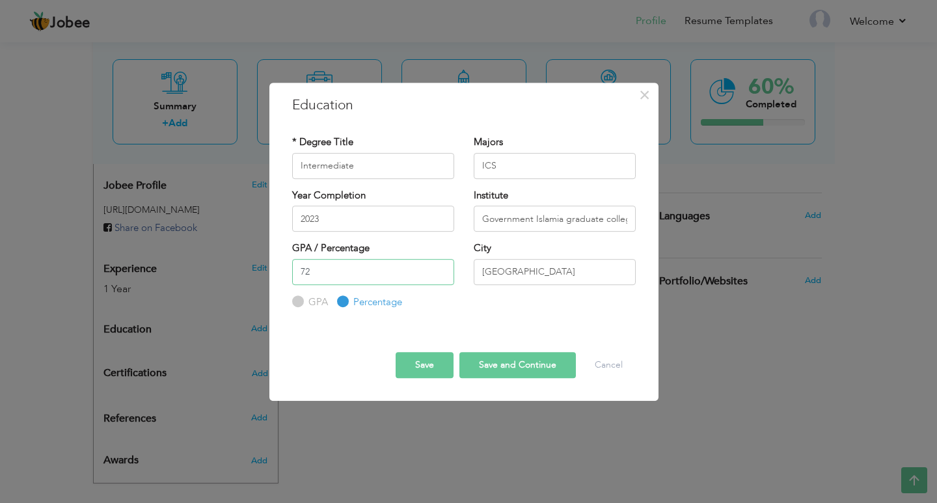
click at [442, 273] on input "72" at bounding box center [373, 272] width 162 height 26
click at [442, 273] on input "71" at bounding box center [373, 272] width 162 height 26
type input "70"
click at [442, 273] on input "70" at bounding box center [373, 272] width 162 height 26
click at [501, 358] on button "Save and Continue" at bounding box center [517, 365] width 116 height 26
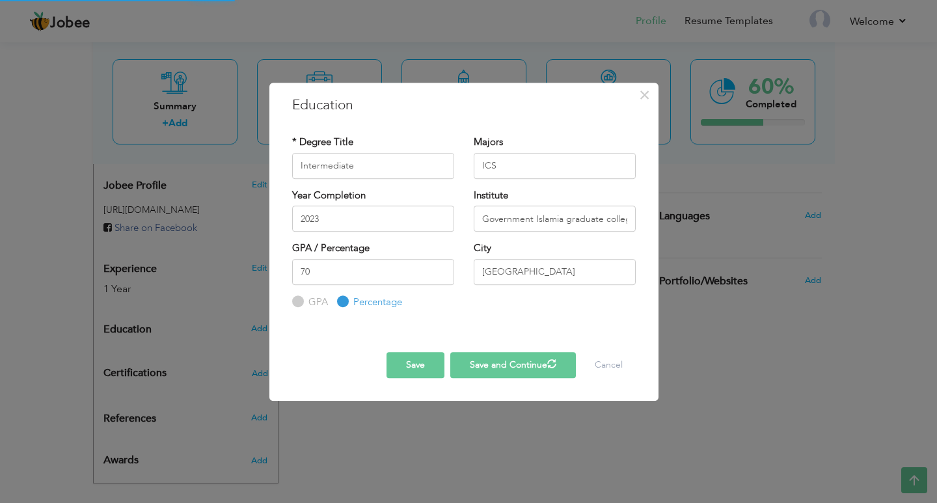
radio input "true"
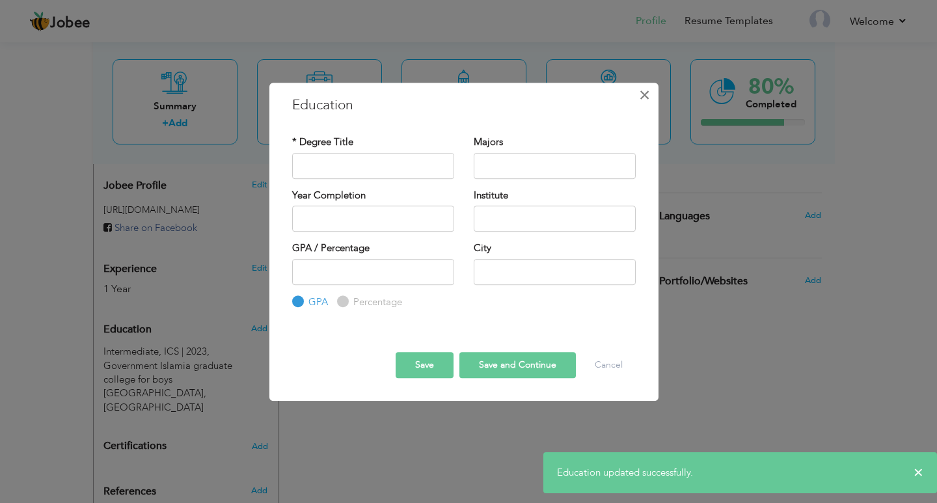
click at [646, 92] on span "×" at bounding box center [644, 94] width 11 height 23
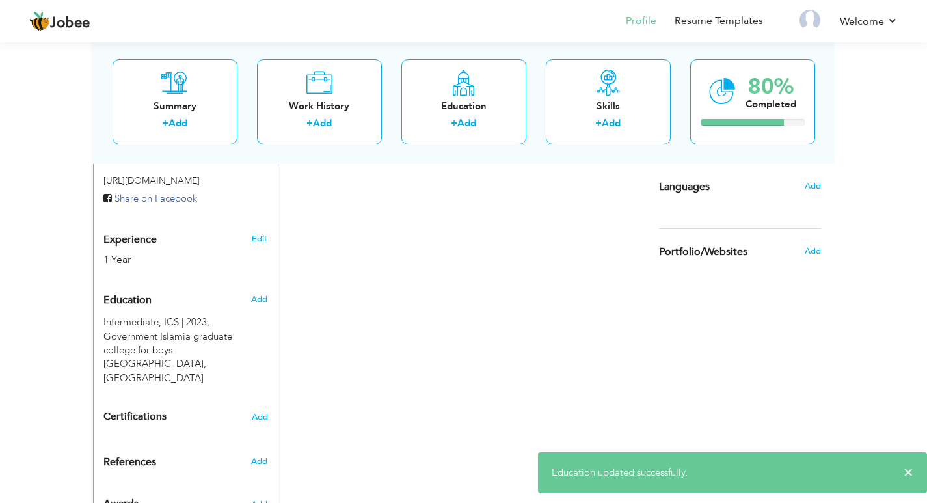
scroll to position [461, 0]
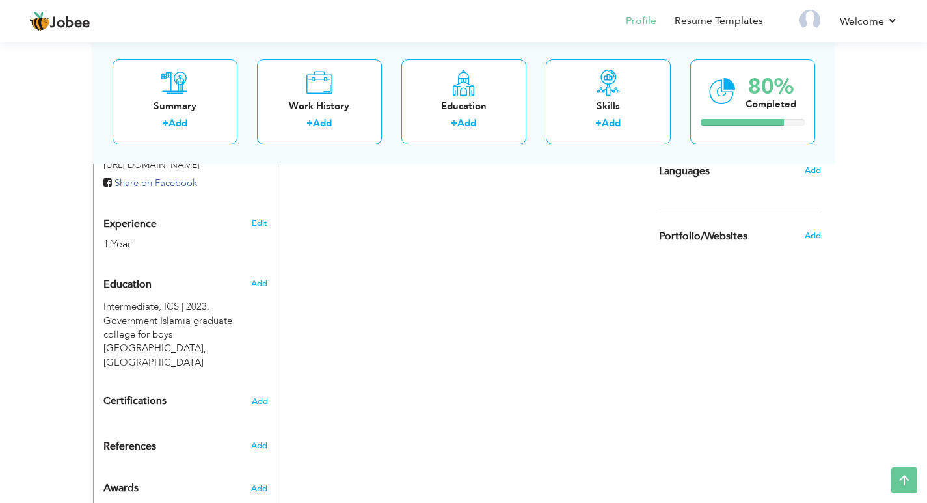
click at [251, 396] on h4 "Certifications Add" at bounding box center [185, 402] width 165 height 12
click at [256, 397] on span "Add" at bounding box center [259, 401] width 17 height 9
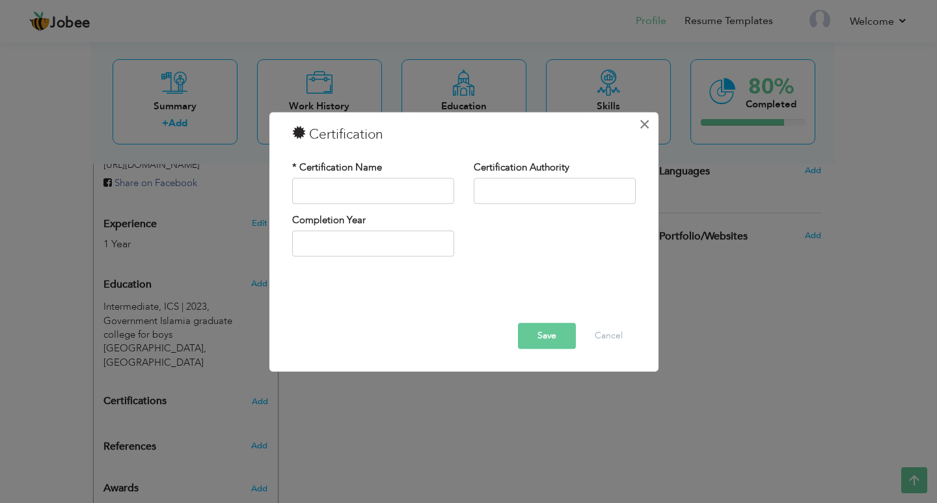
click at [646, 133] on span "×" at bounding box center [644, 124] width 11 height 23
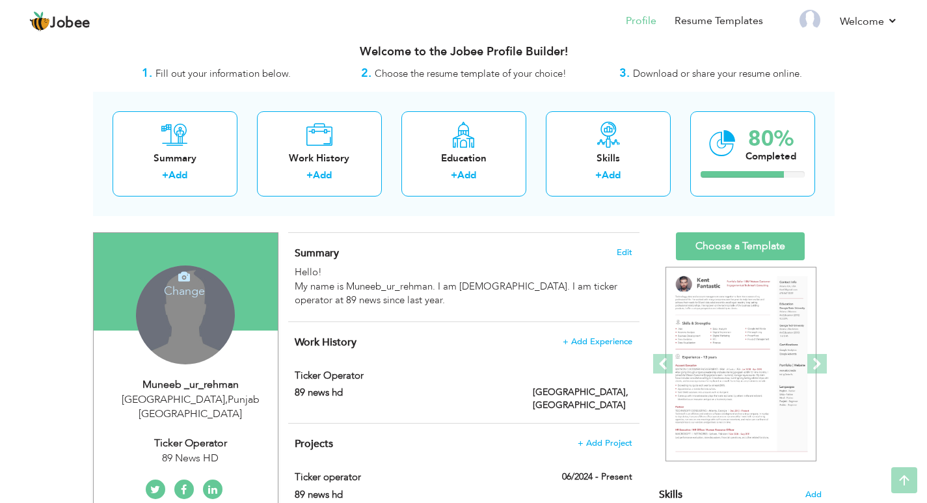
scroll to position [0, 0]
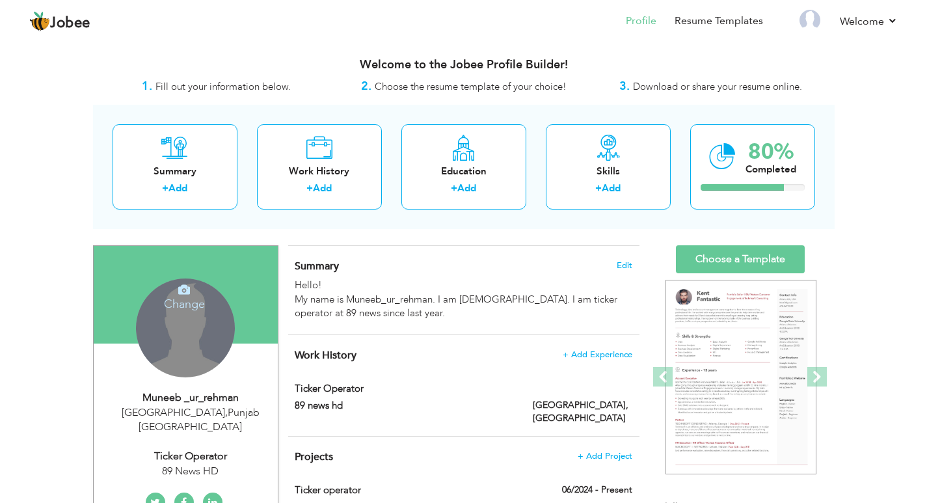
click at [181, 294] on icon at bounding box center [184, 290] width 12 height 12
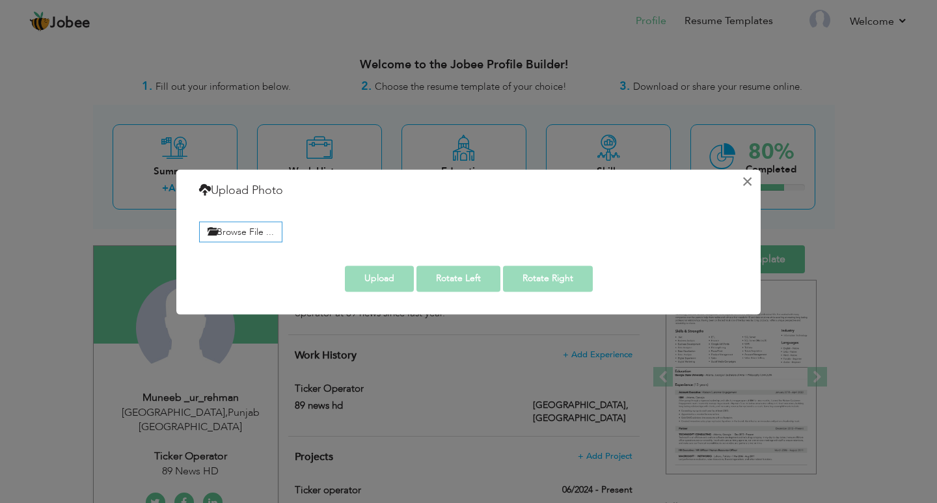
click at [745, 177] on button "×" at bounding box center [747, 181] width 21 height 21
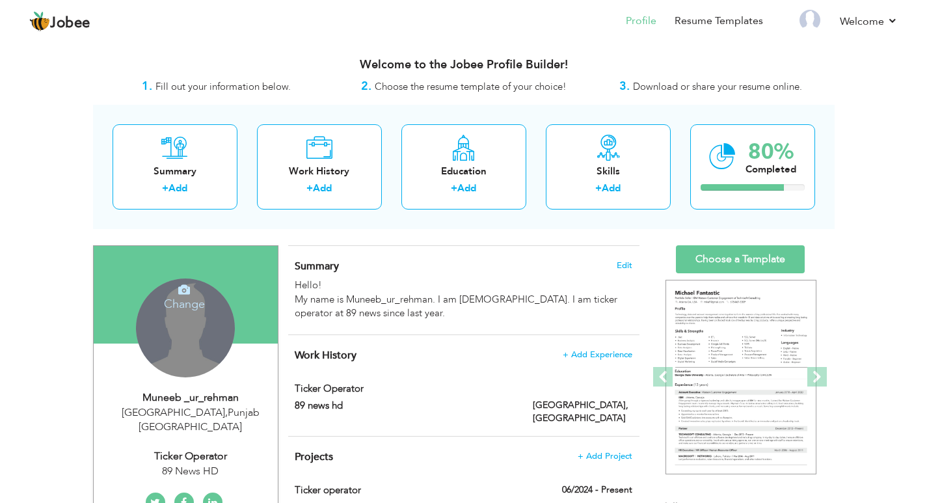
click at [179, 285] on icon at bounding box center [184, 290] width 12 height 12
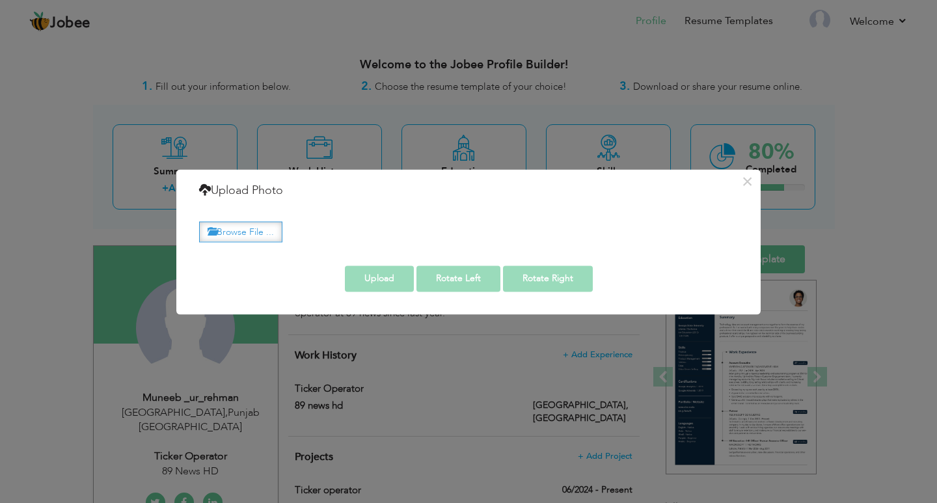
click at [255, 238] on label "Browse File ..." at bounding box center [240, 232] width 83 height 20
click at [0, 0] on input "Browse File ..." at bounding box center [0, 0] width 0 height 0
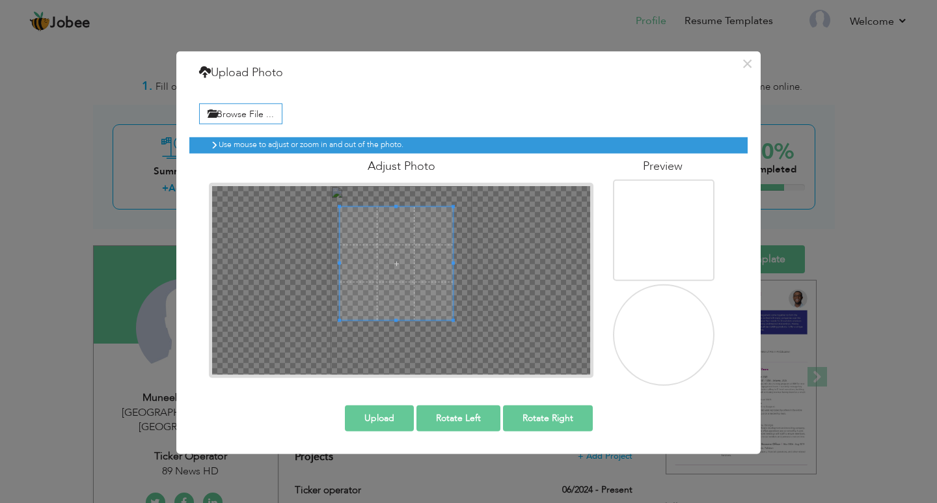
click at [416, 240] on span at bounding box center [396, 262] width 113 height 113
click at [389, 424] on button "Upload" at bounding box center [379, 418] width 69 height 26
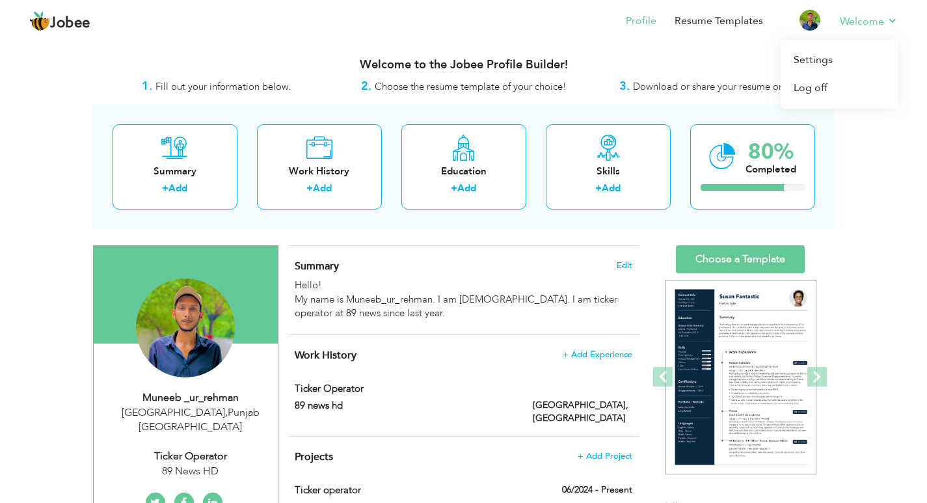
click at [841, 12] on li "Welcome Settings Log off" at bounding box center [860, 22] width 76 height 35
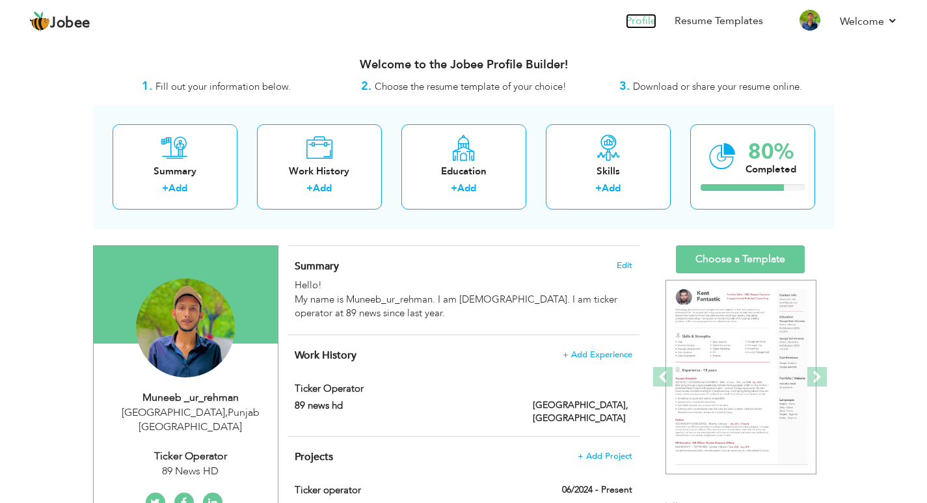
click at [640, 21] on link "Profile" at bounding box center [641, 21] width 31 height 15
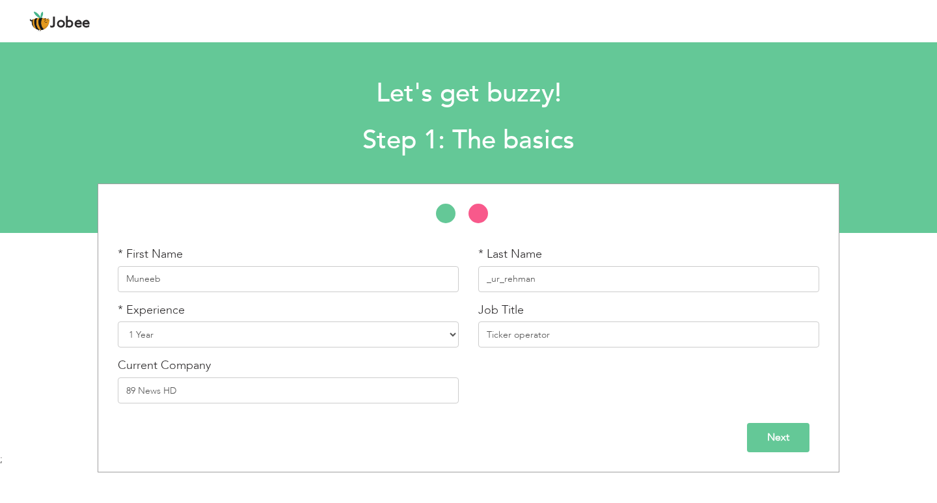
click at [765, 433] on input "Next" at bounding box center [778, 437] width 62 height 29
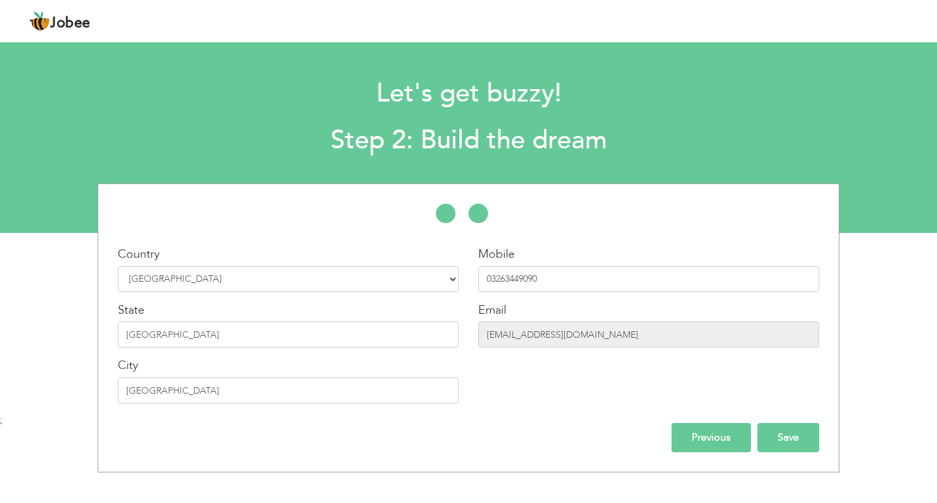
click at [777, 437] on input "Save" at bounding box center [788, 437] width 62 height 29
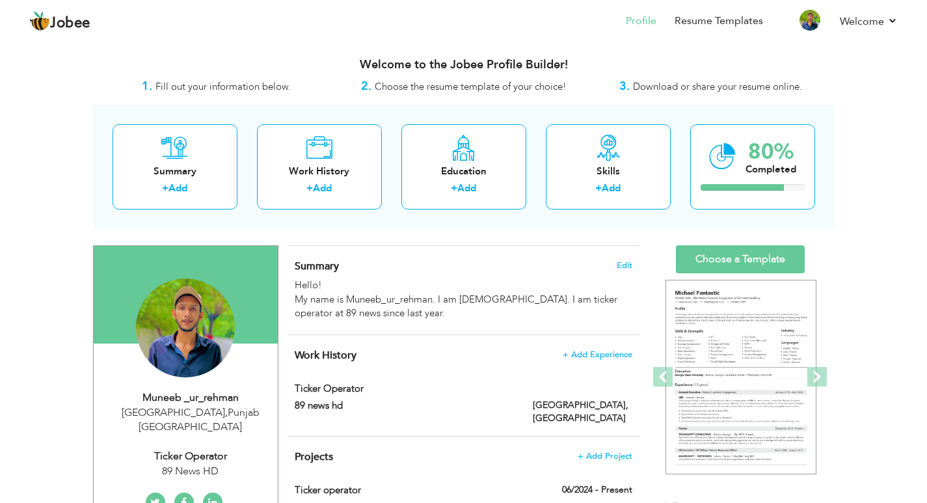
click at [712, 92] on span "Download or share your resume online." at bounding box center [717, 86] width 169 height 13
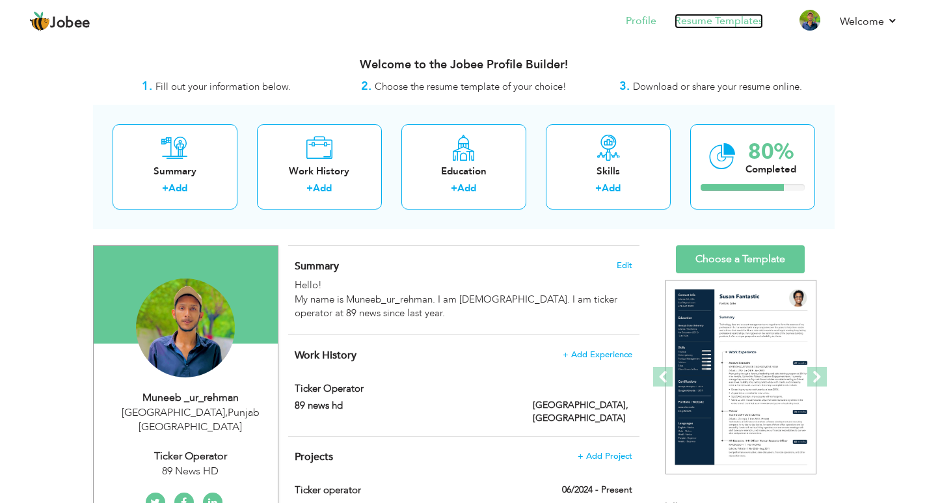
click at [696, 23] on link "Resume Templates" at bounding box center [719, 21] width 89 height 15
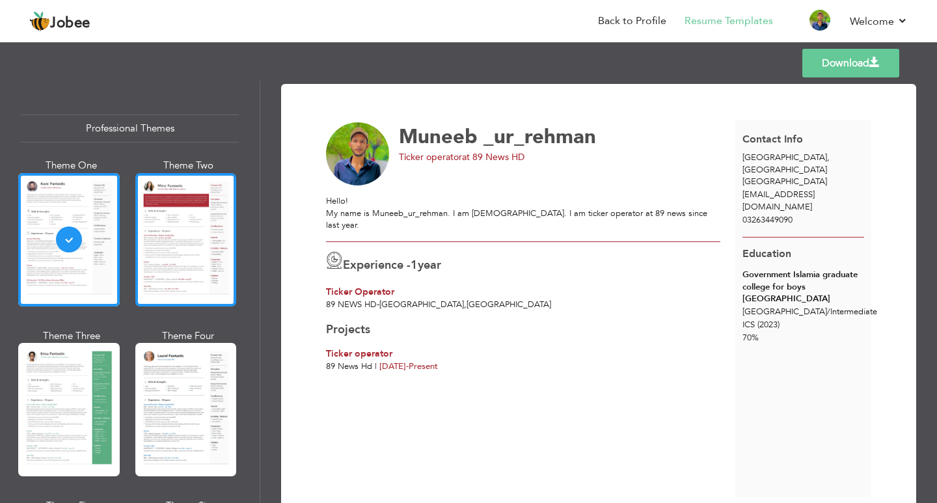
click at [192, 256] on div at bounding box center [186, 239] width 102 height 133
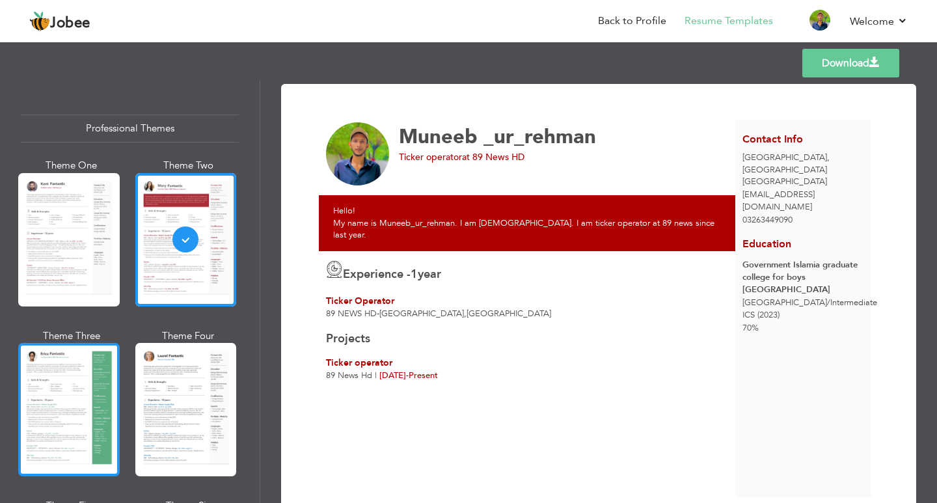
click at [72, 395] on div at bounding box center [69, 409] width 102 height 133
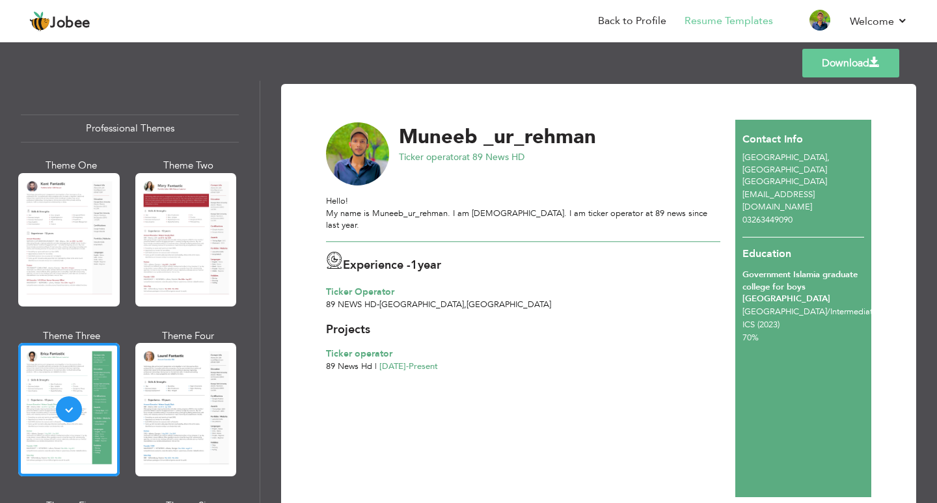
click at [869, 62] on span at bounding box center [874, 62] width 10 height 10
drag, startPoint x: 398, startPoint y: 157, endPoint x: 541, endPoint y: 159, distance: 143.8
click at [541, 159] on div "Muneeb _ur_rehman Ticker operator at 89 News HD" at bounding box center [531, 154] width 424 height 64
click at [541, 159] on div "Ticker operator at 89 News HD" at bounding box center [558, 157] width 318 height 13
